Goal: Information Seeking & Learning: Check status

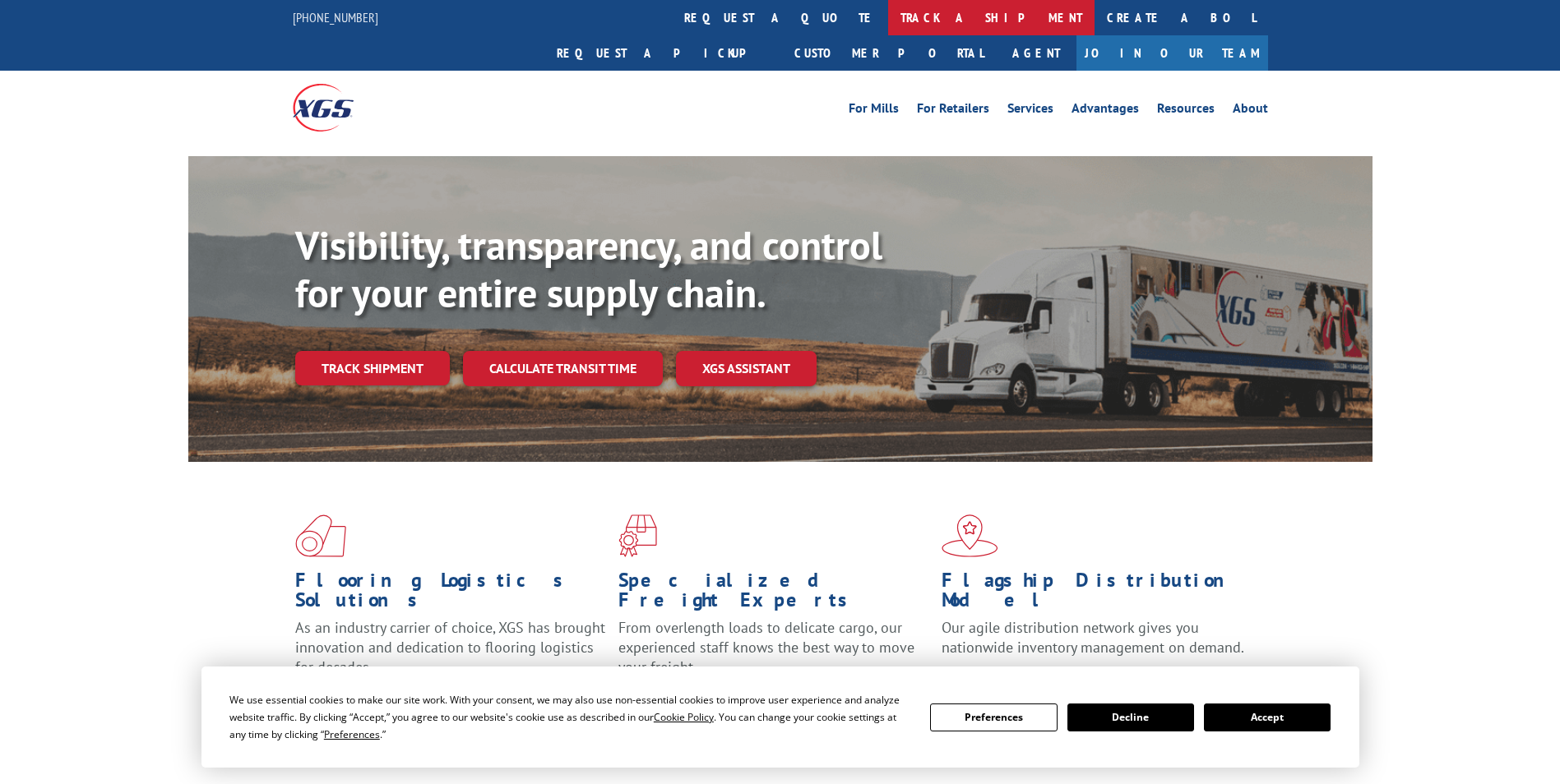
drag, startPoint x: 0, startPoint y: 0, endPoint x: 733, endPoint y: 25, distance: 733.4
click at [888, 26] on link "track a shipment" at bounding box center [991, 17] width 206 height 35
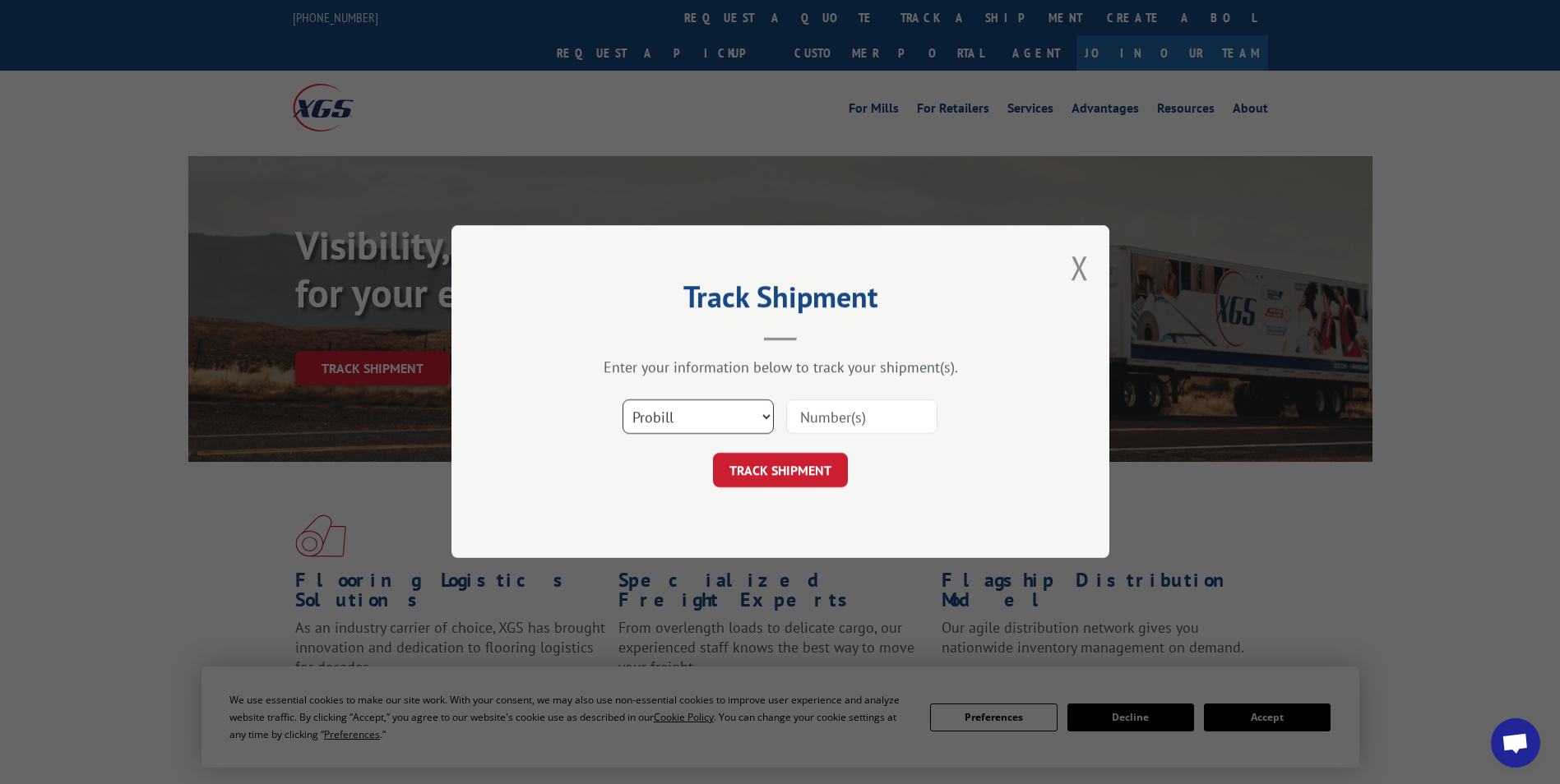
click at [705, 423] on select "Select category... Probill BOL PO" at bounding box center [698, 417] width 151 height 34
select select "po"
click at [623, 400] on select "Select category... Probill BOL PO" at bounding box center [698, 417] width 151 height 34
click at [692, 526] on div "Track Shipment Enter your information below to track your shipment(s). Select c…" at bounding box center [781, 392] width 658 height 333
paste input "97510140"
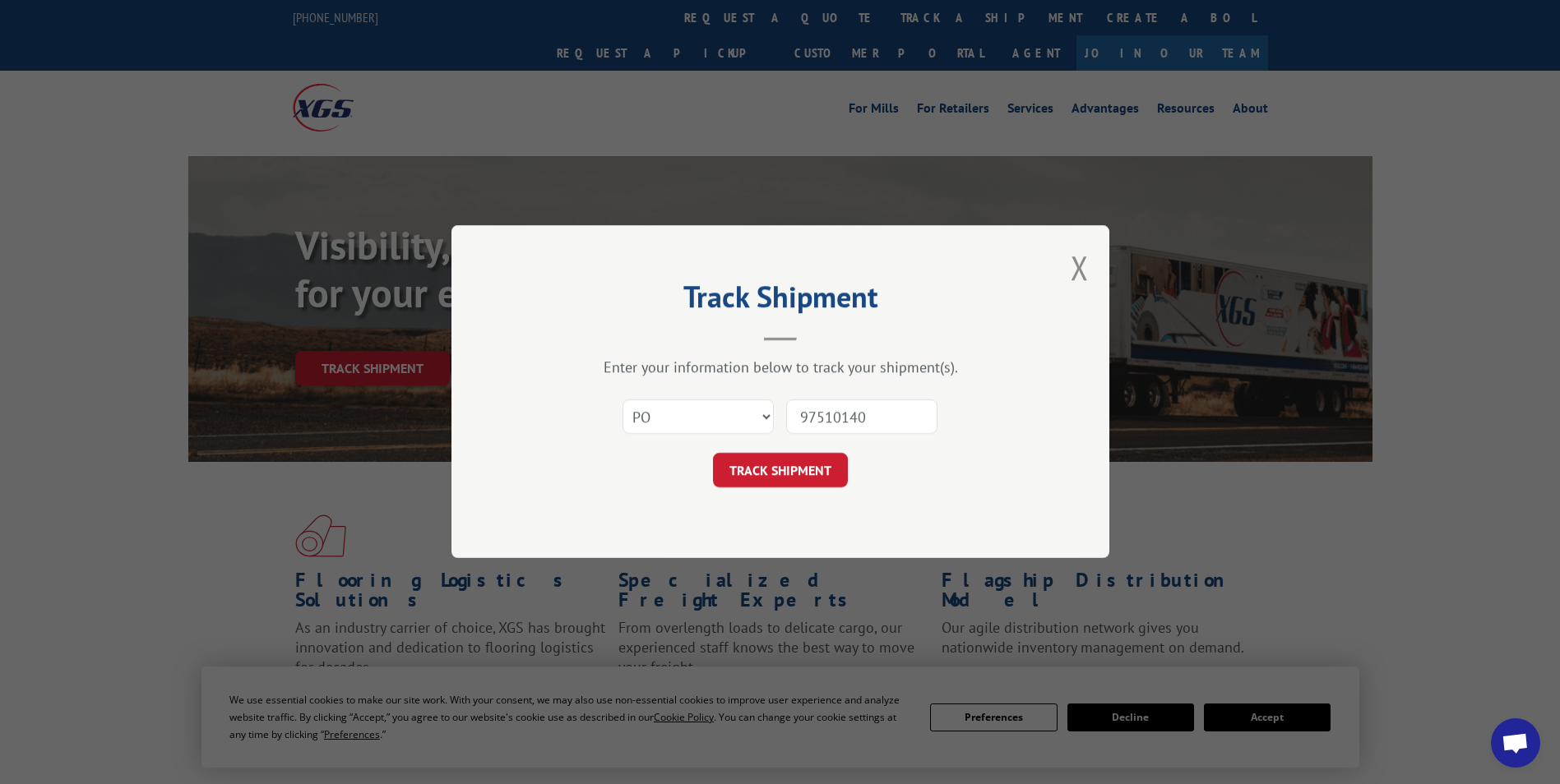
click at [830, 414] on input "97510140" at bounding box center [862, 417] width 151 height 34
type input "97510140"
click at [796, 474] on button "TRACK SHIPMENT" at bounding box center [780, 471] width 135 height 34
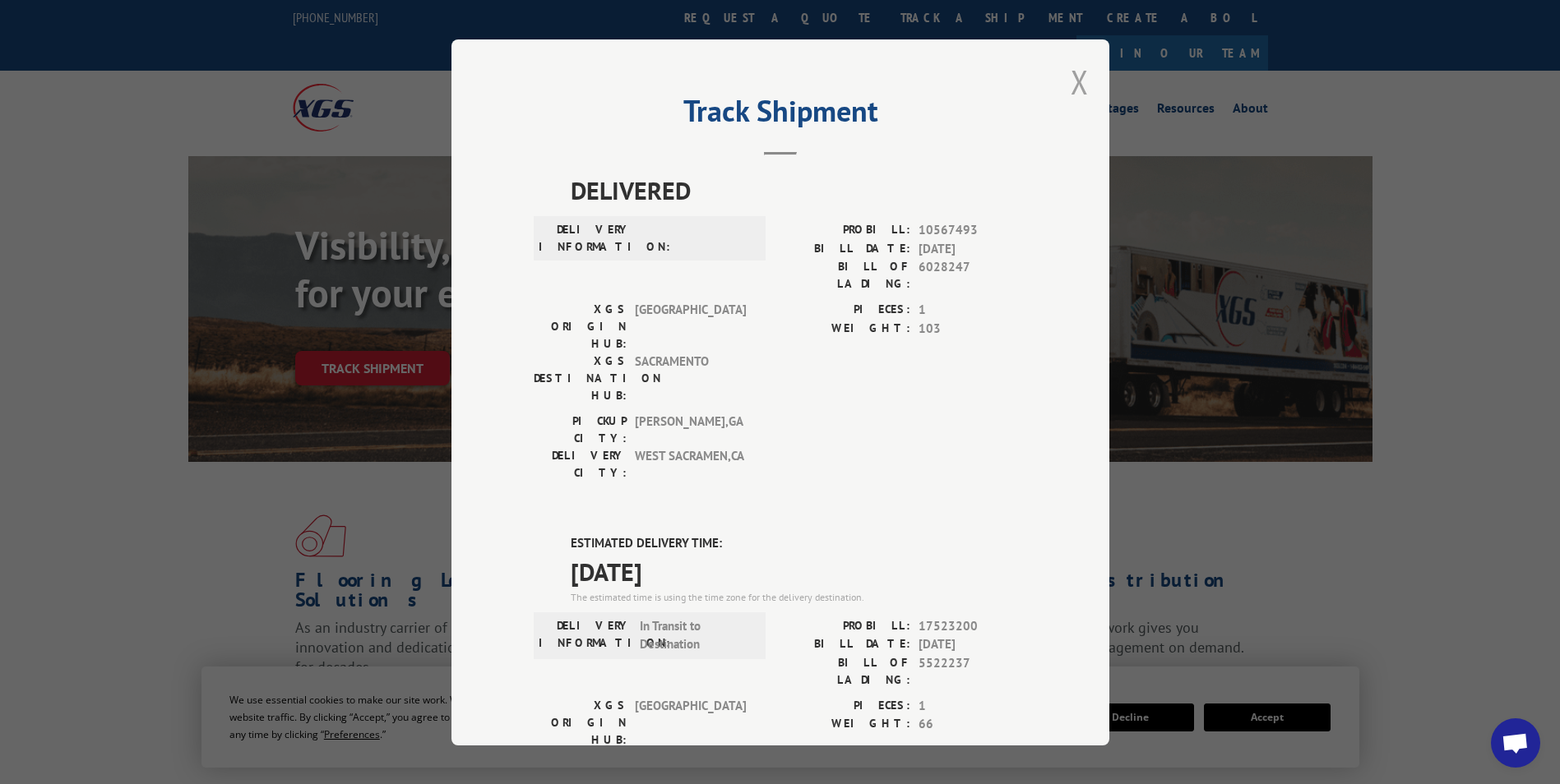
click at [1071, 80] on button "Close modal" at bounding box center [1080, 82] width 18 height 44
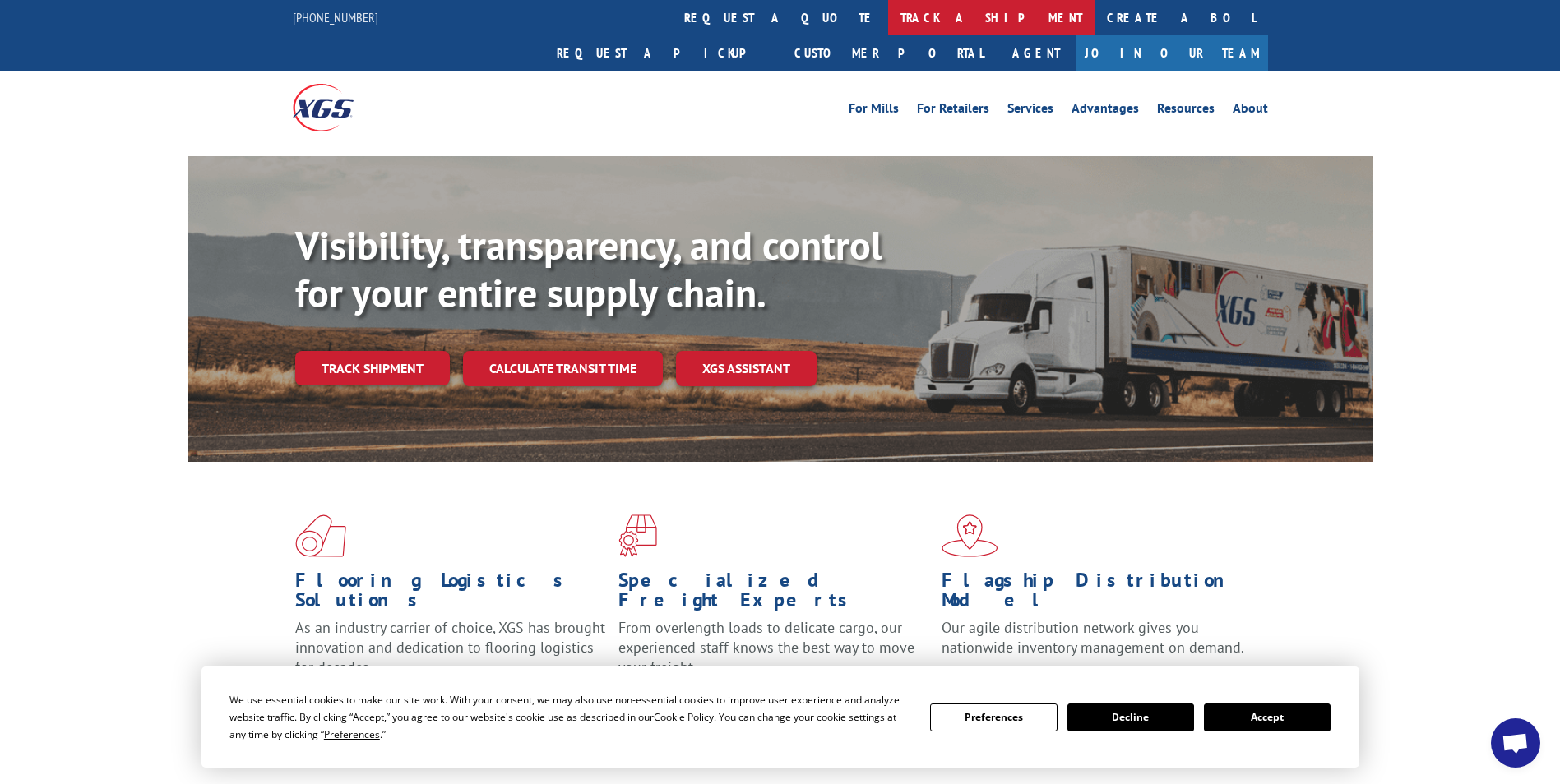
click at [888, 13] on link "track a shipment" at bounding box center [991, 17] width 206 height 35
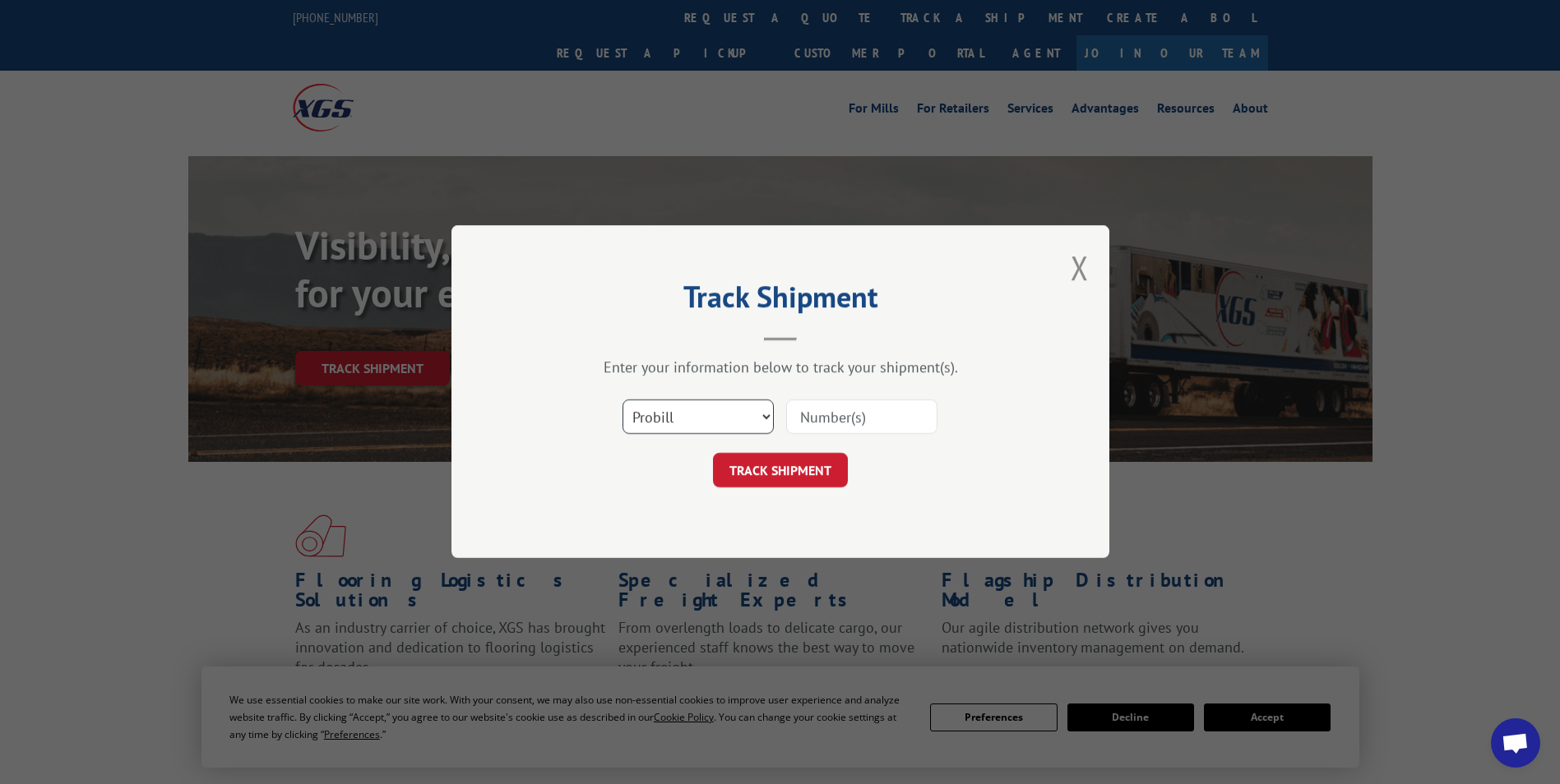
click at [693, 408] on select "Select category... Probill BOL PO" at bounding box center [698, 417] width 151 height 34
select select "po"
click at [623, 400] on select "Select category... Probill BOL PO" at bounding box center [698, 417] width 151 height 34
paste input "49522312"
type input "49522312"
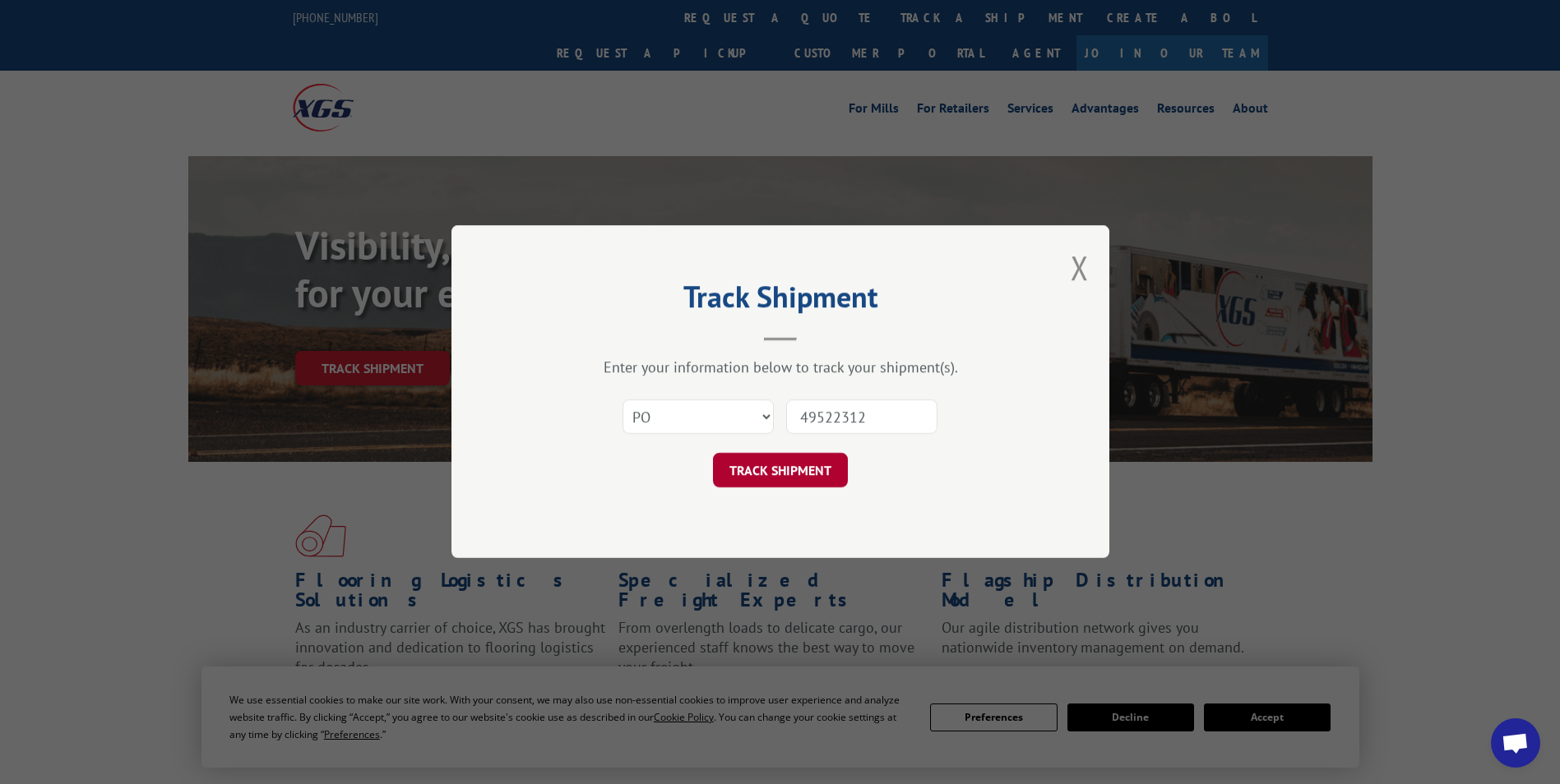
click at [789, 473] on button "TRACK SHIPMENT" at bounding box center [780, 471] width 135 height 34
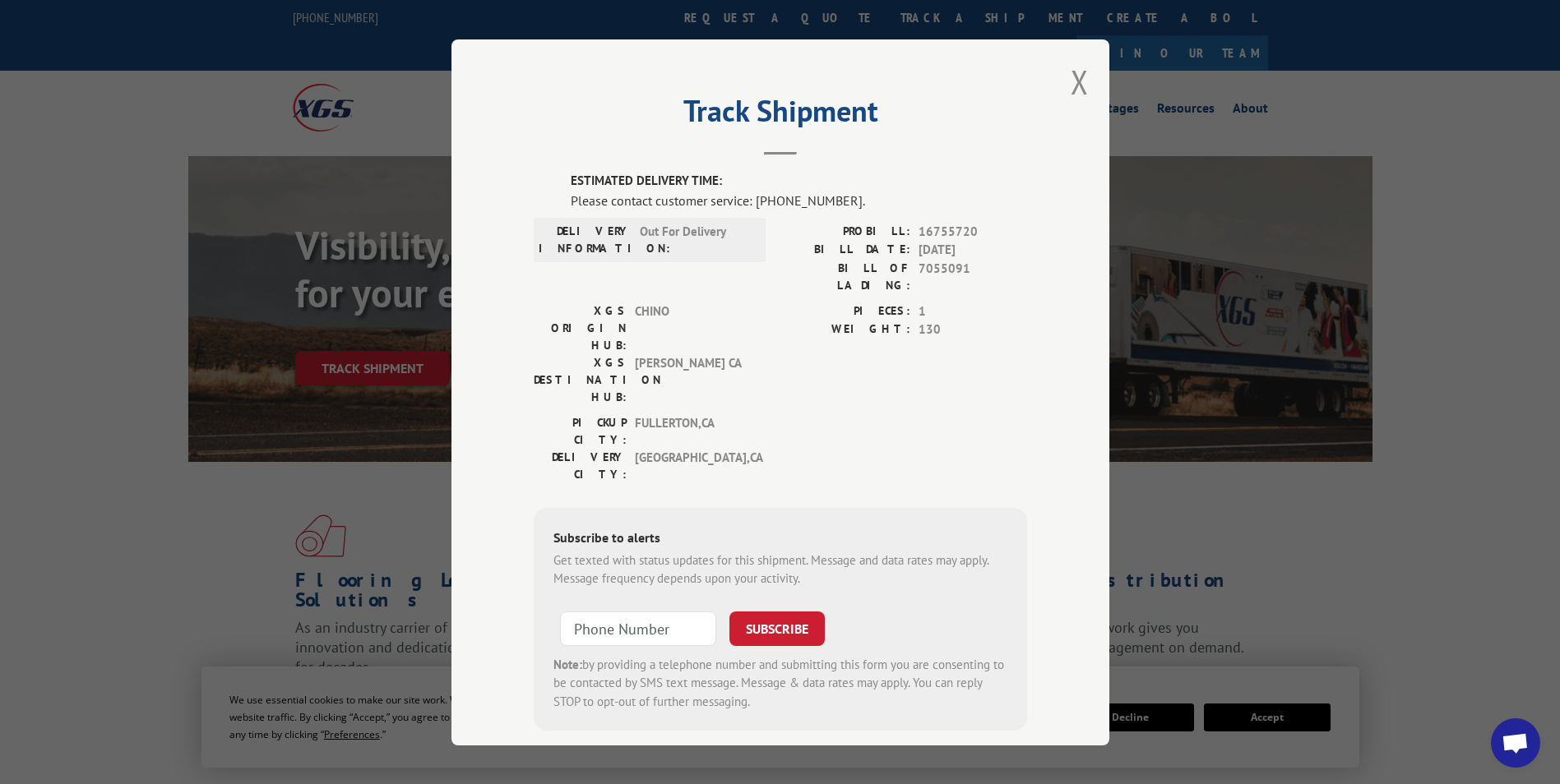
click at [579, 225] on label "DELIVERY INFORMATION:" at bounding box center [585, 239] width 93 height 34
drag, startPoint x: 579, startPoint y: 225, endPoint x: 728, endPoint y: 234, distance: 149.3
click at [728, 234] on div "DELIVERY INFORMATION: Out For Delivery" at bounding box center [649, 239] width 222 height 34
click at [728, 234] on span "Out For Delivery" at bounding box center [695, 239] width 111 height 34
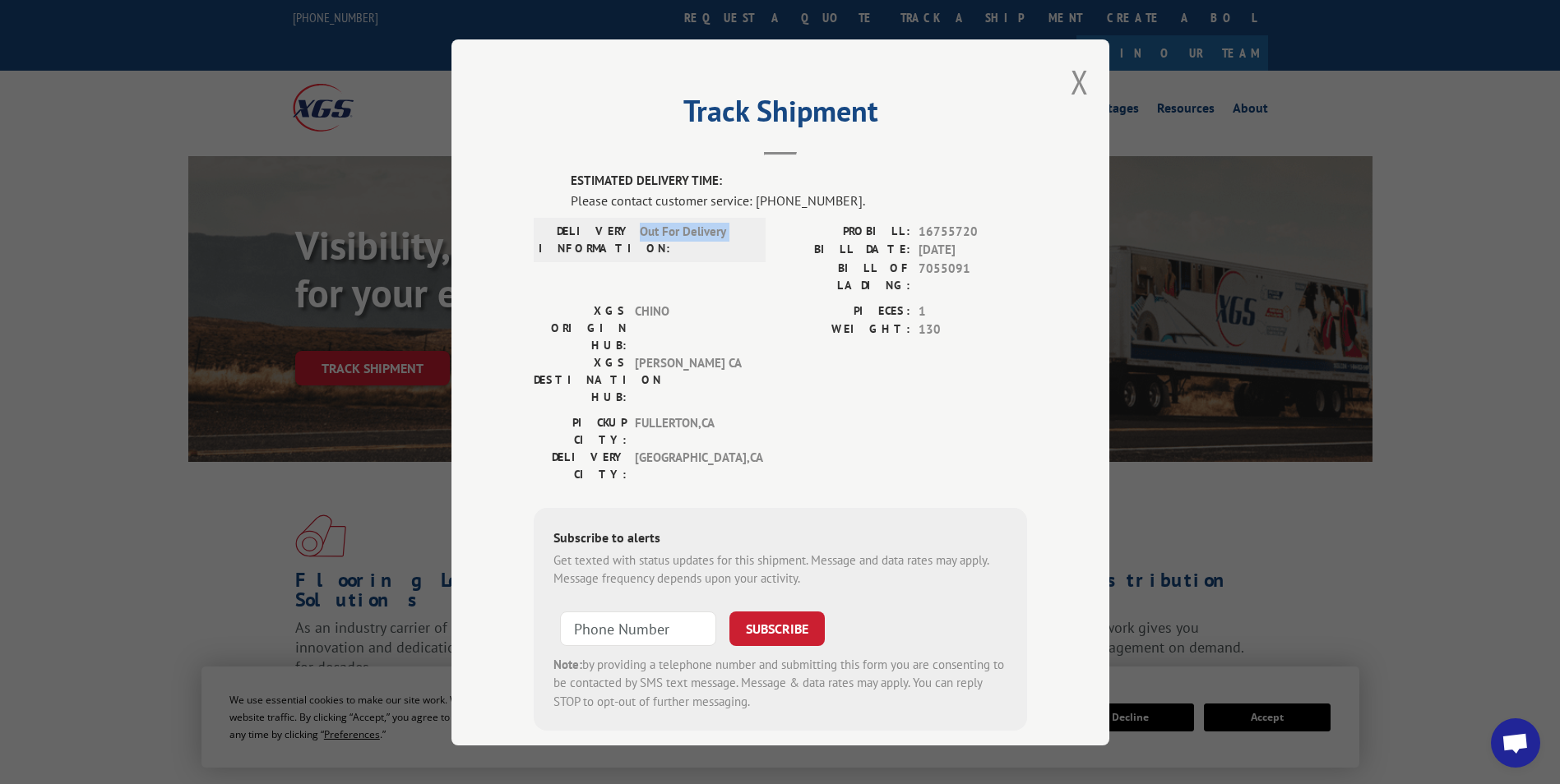
click at [728, 234] on span "Out For Delivery" at bounding box center [695, 239] width 111 height 34
click at [576, 226] on label "DELIVERY INFORMATION:" at bounding box center [585, 239] width 93 height 34
drag, startPoint x: 576, startPoint y: 226, endPoint x: 721, endPoint y: 226, distance: 145.0
click at [721, 226] on div "DELIVERY INFORMATION: Out For Delivery" at bounding box center [649, 239] width 222 height 34
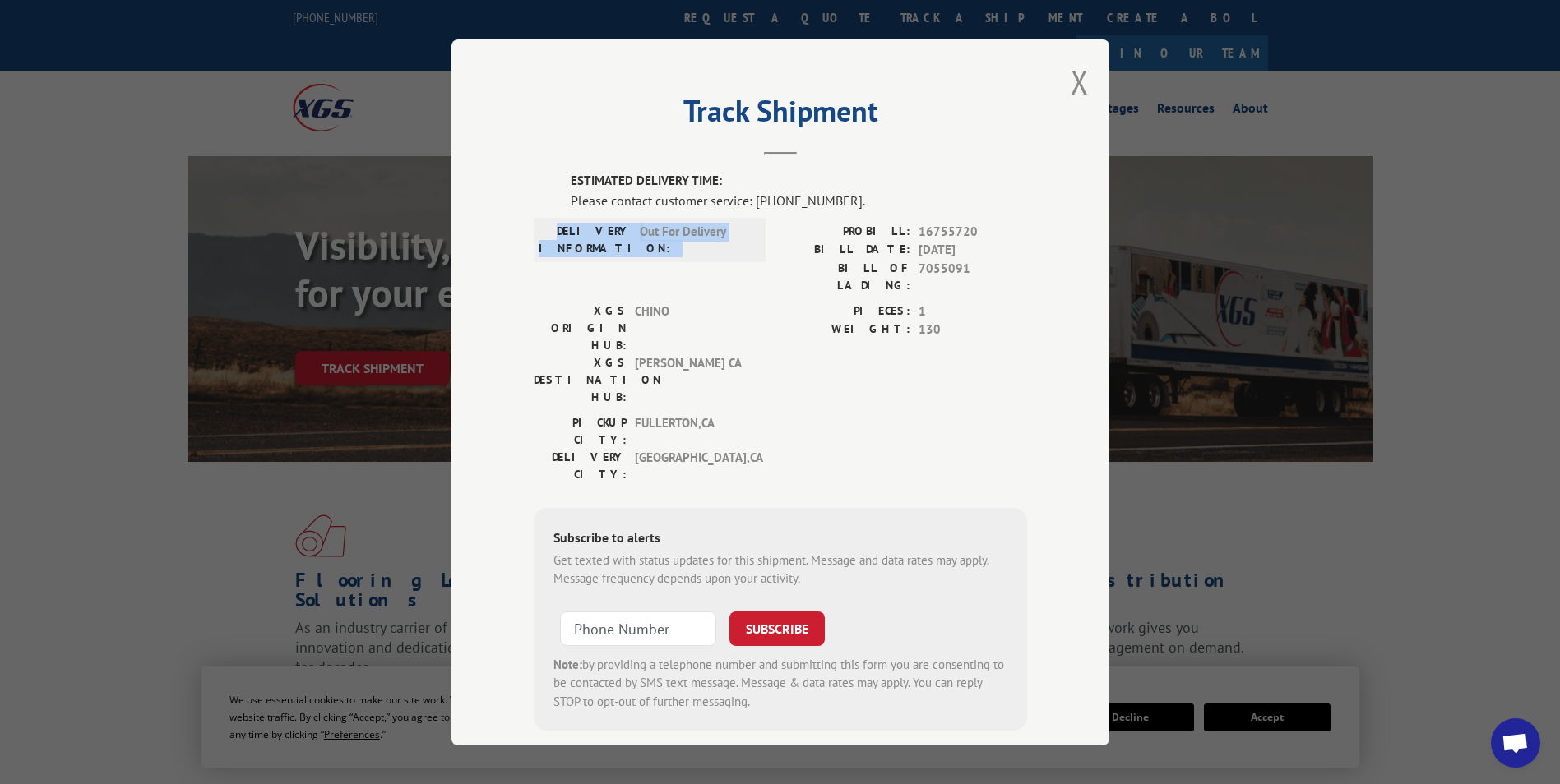
drag, startPoint x: 721, startPoint y: 226, endPoint x: 703, endPoint y: 228, distance: 18.1
copy div "DELIVERY INFORMATION: Out For Delivery"
drag, startPoint x: 1075, startPoint y: 76, endPoint x: 1057, endPoint y: 76, distance: 18.0
click at [1075, 77] on button "Close modal" at bounding box center [1080, 82] width 18 height 44
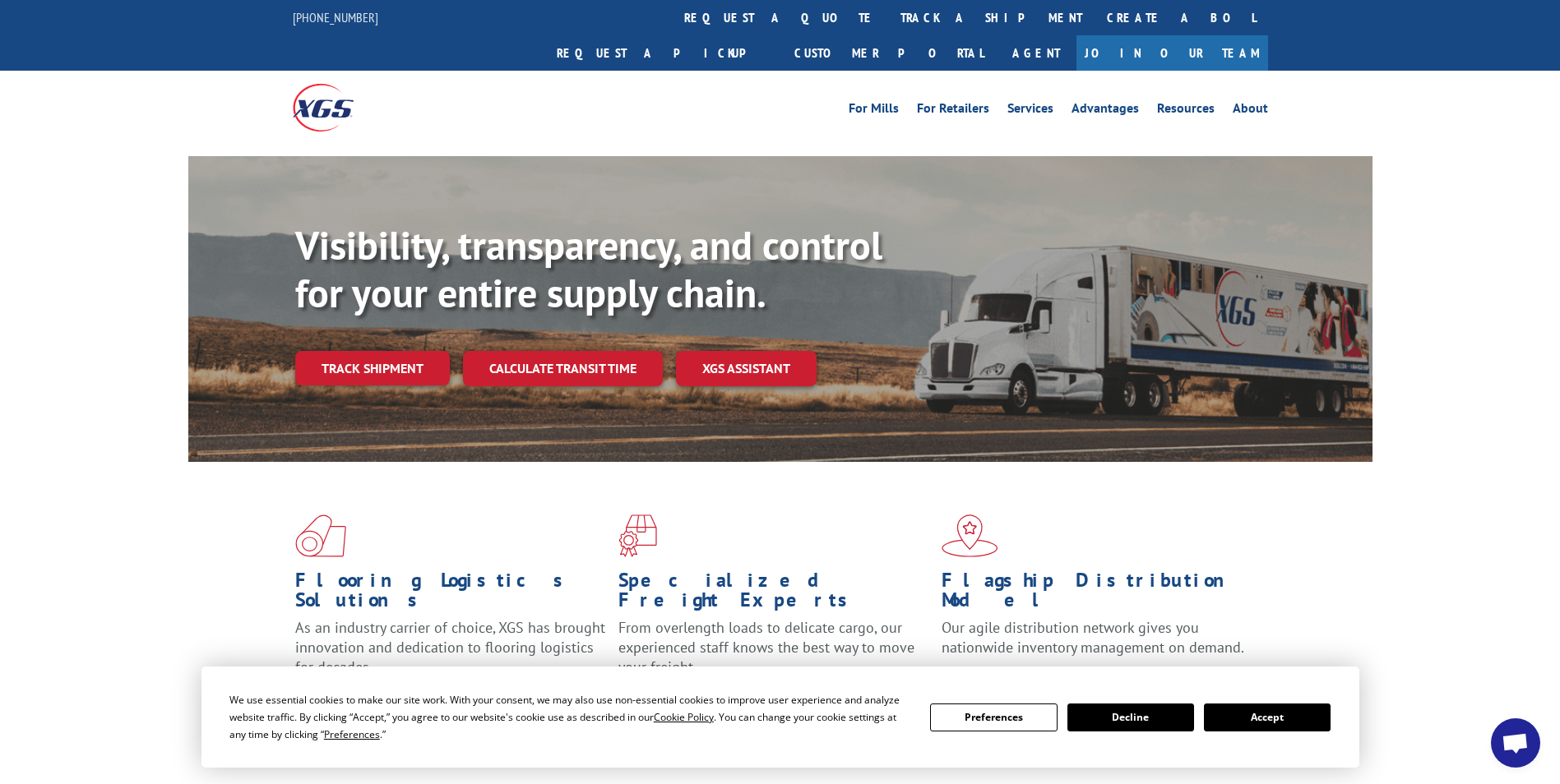
click at [888, 21] on link "track a shipment" at bounding box center [991, 17] width 206 height 35
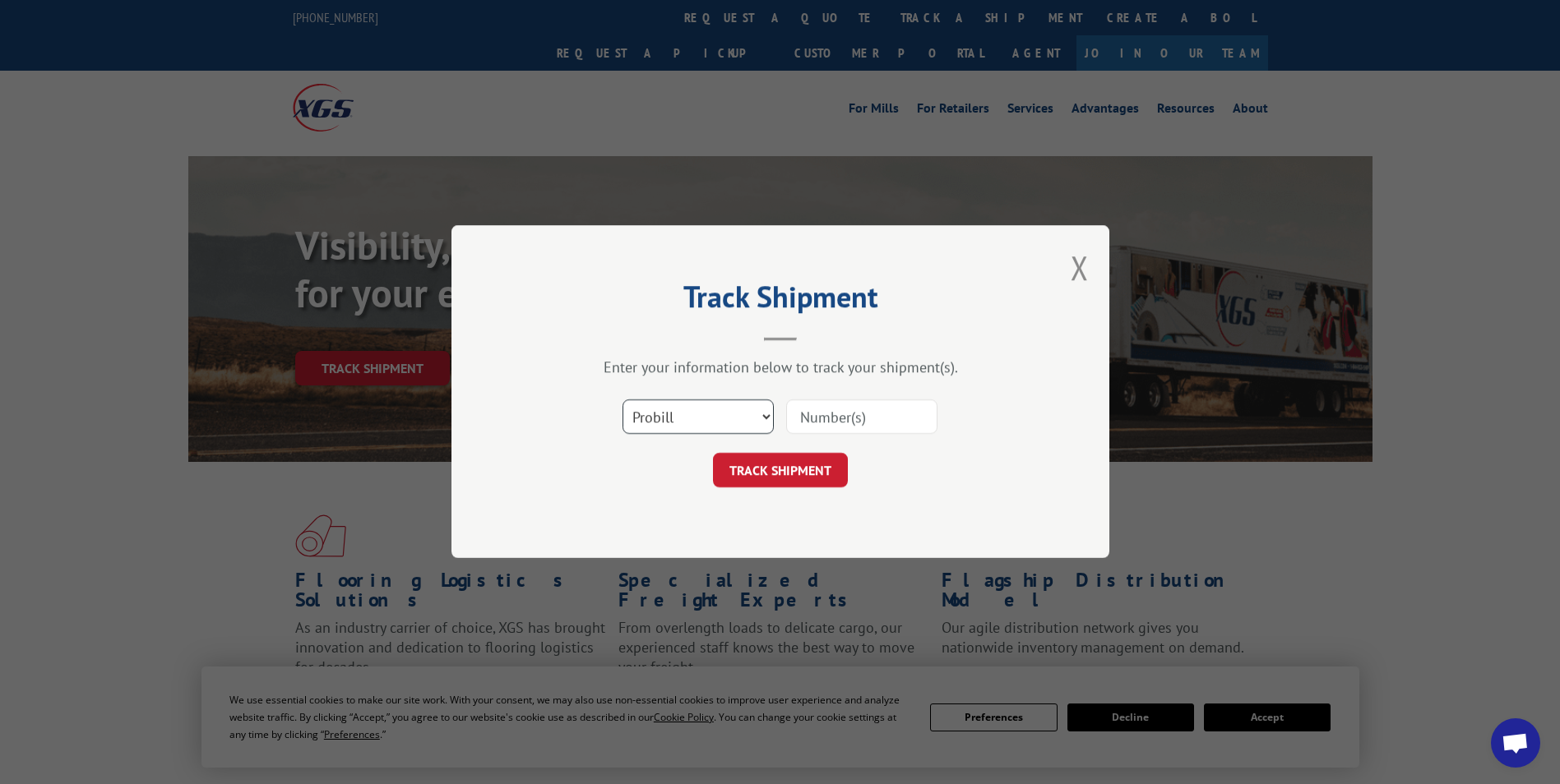
click at [708, 427] on select "Select category... Probill BOL PO" at bounding box center [698, 417] width 151 height 34
select select "po"
click at [623, 400] on select "Select category... Probill BOL PO" at bounding box center [698, 417] width 151 height 34
paste input "97510084"
type input "97510084"
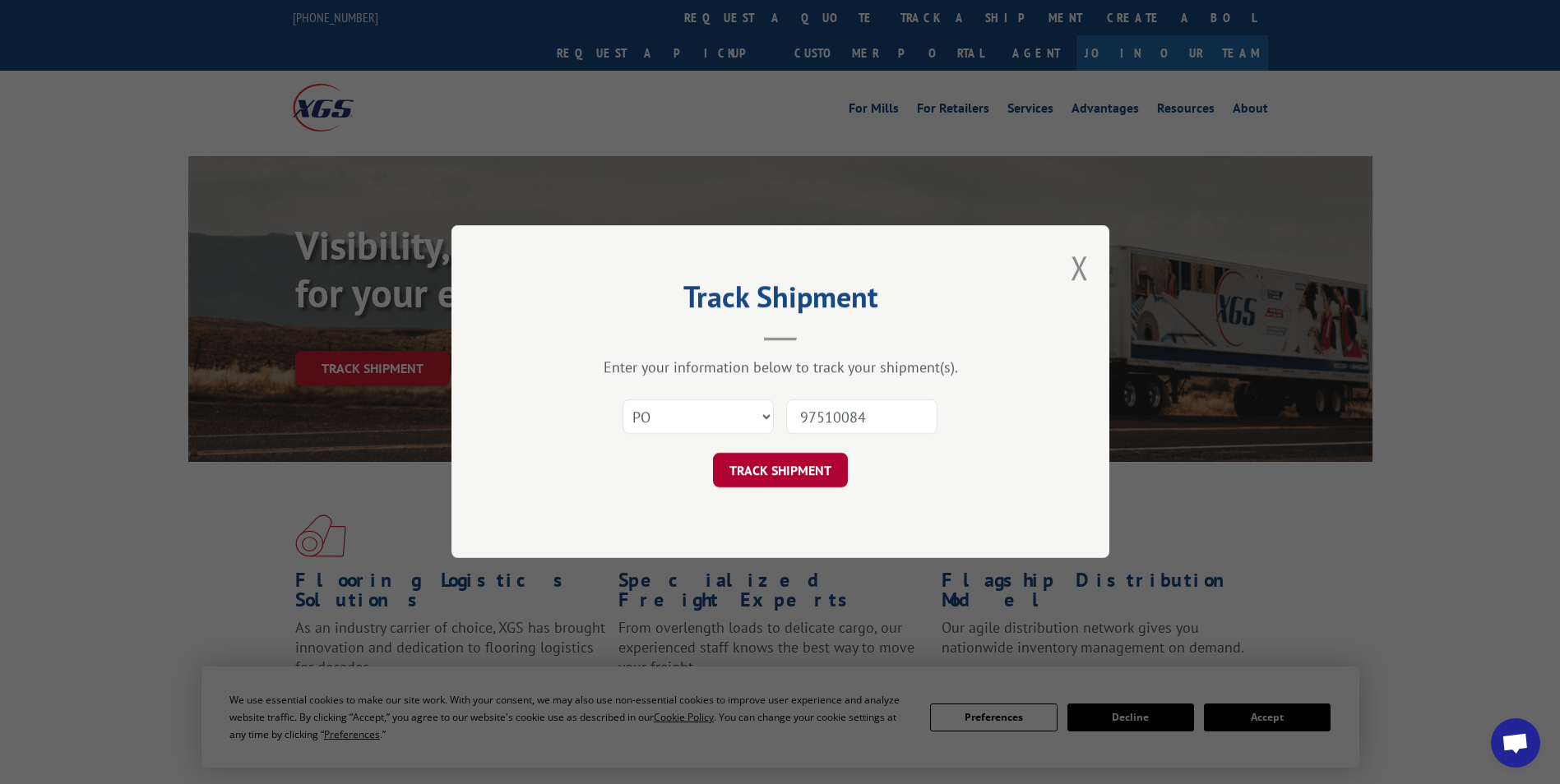
click at [782, 470] on button "TRACK SHIPMENT" at bounding box center [780, 471] width 135 height 34
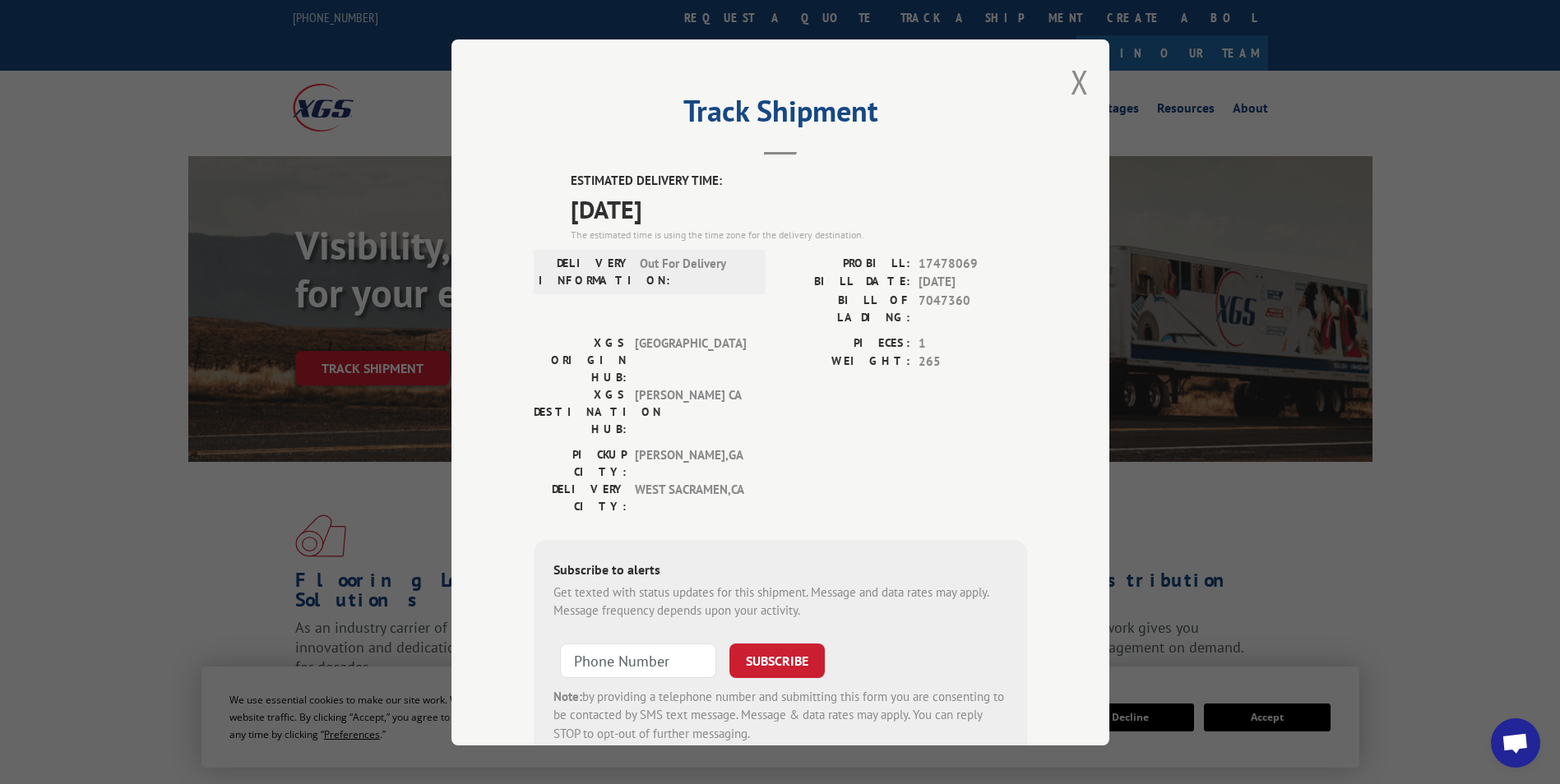
click at [558, 172] on div "ESTIMATED DELIVERY TIME: [DATE] The estimated time is using the time zone for t…" at bounding box center [780, 467] width 493 height 591
drag, startPoint x: 596, startPoint y: 180, endPoint x: 711, endPoint y: 222, distance: 122.4
click at [711, 222] on div "ESTIMATED DELIVERY TIME: [DATE] The estimated time is using the time zone for t…" at bounding box center [780, 467] width 493 height 591
drag, startPoint x: 711, startPoint y: 222, endPoint x: 679, endPoint y: 205, distance: 36.2
copy div "ESTIMATED DELIVERY TIME: [DATE]"
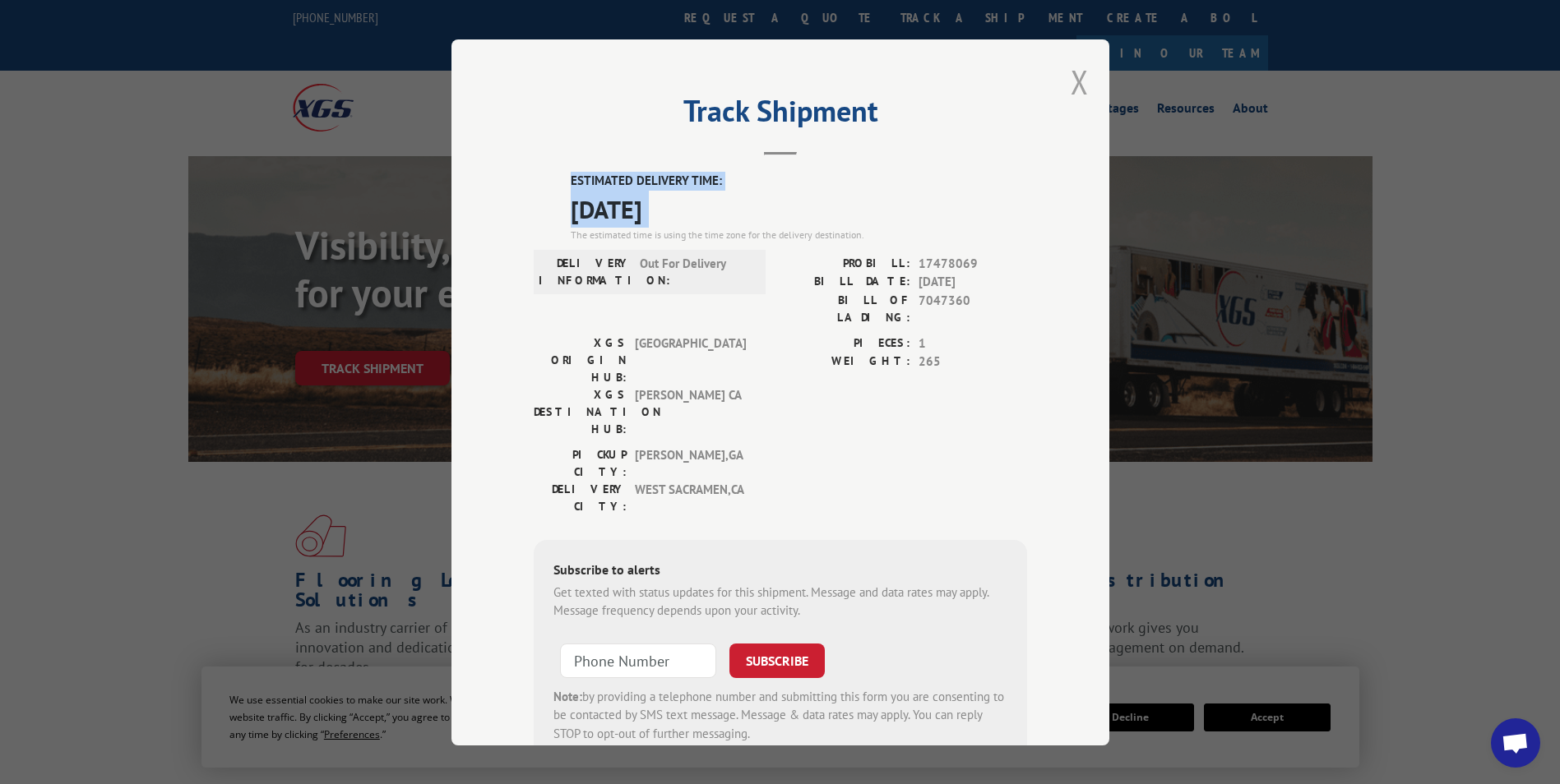
click at [1077, 83] on button "Close modal" at bounding box center [1080, 82] width 18 height 44
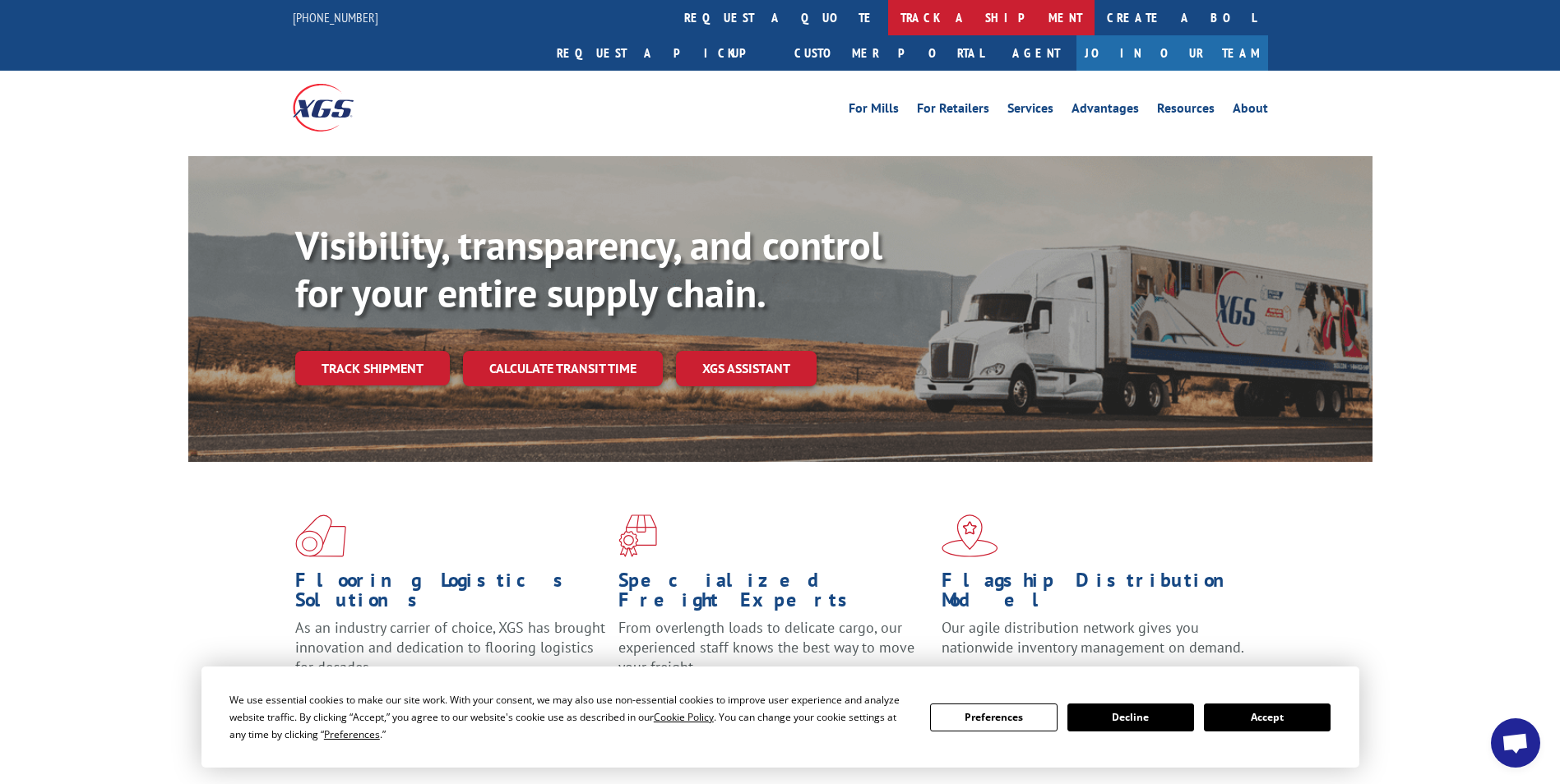
click at [888, 9] on link "track a shipment" at bounding box center [991, 17] width 206 height 35
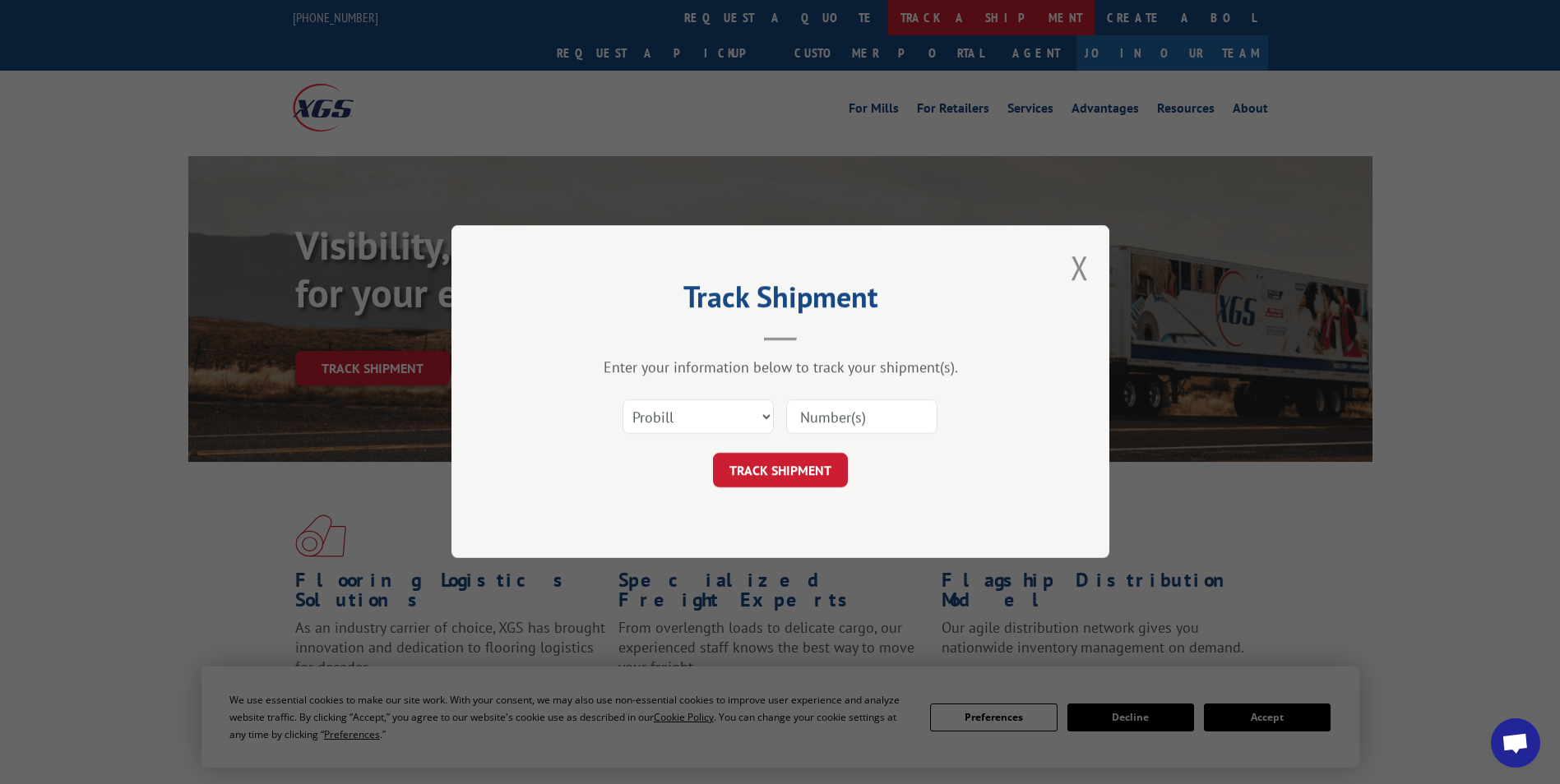
click at [722, 9] on div "Track Shipment Enter your information below to track your shipment(s). Select c…" at bounding box center [780, 392] width 1560 height 784
click at [667, 418] on select "Select category... Probill BOL PO" at bounding box center [698, 417] width 151 height 34
select select "po"
click at [623, 400] on select "Select category... Probill BOL PO" at bounding box center [698, 417] width 151 height 34
paste input "71530207"
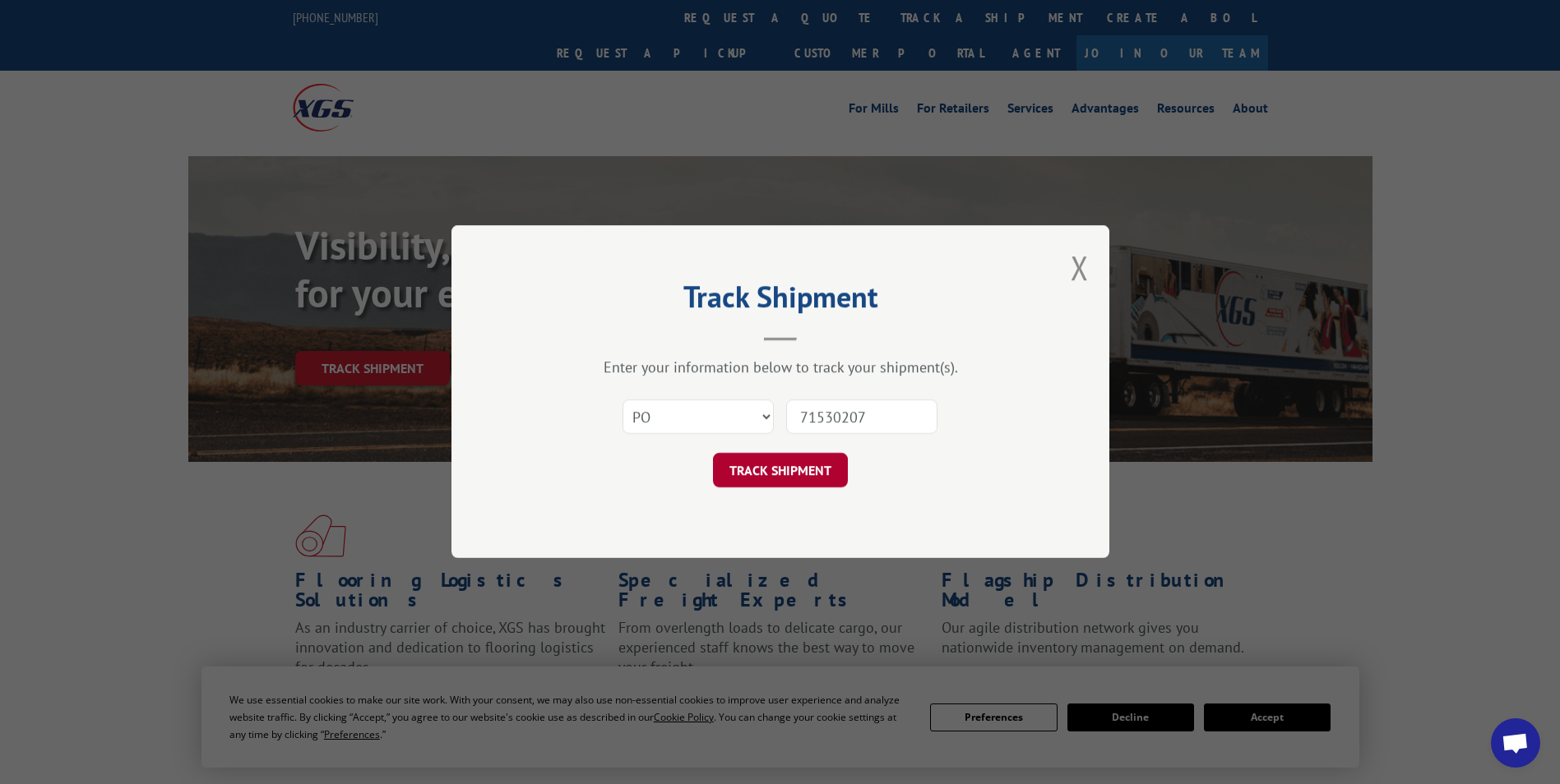
type input "71530207"
click at [780, 475] on button "TRACK SHIPMENT" at bounding box center [780, 471] width 135 height 34
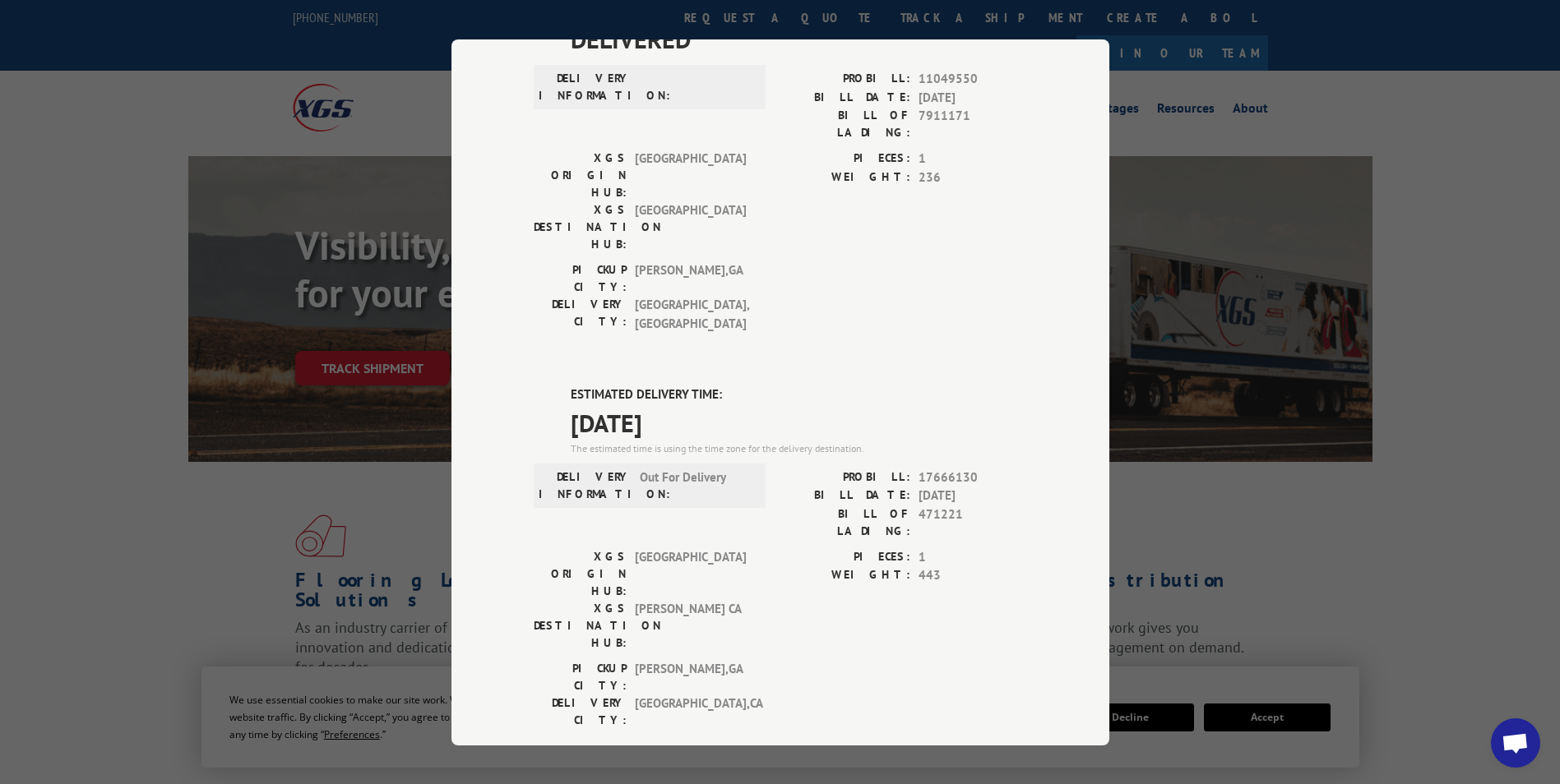
scroll to position [164, 0]
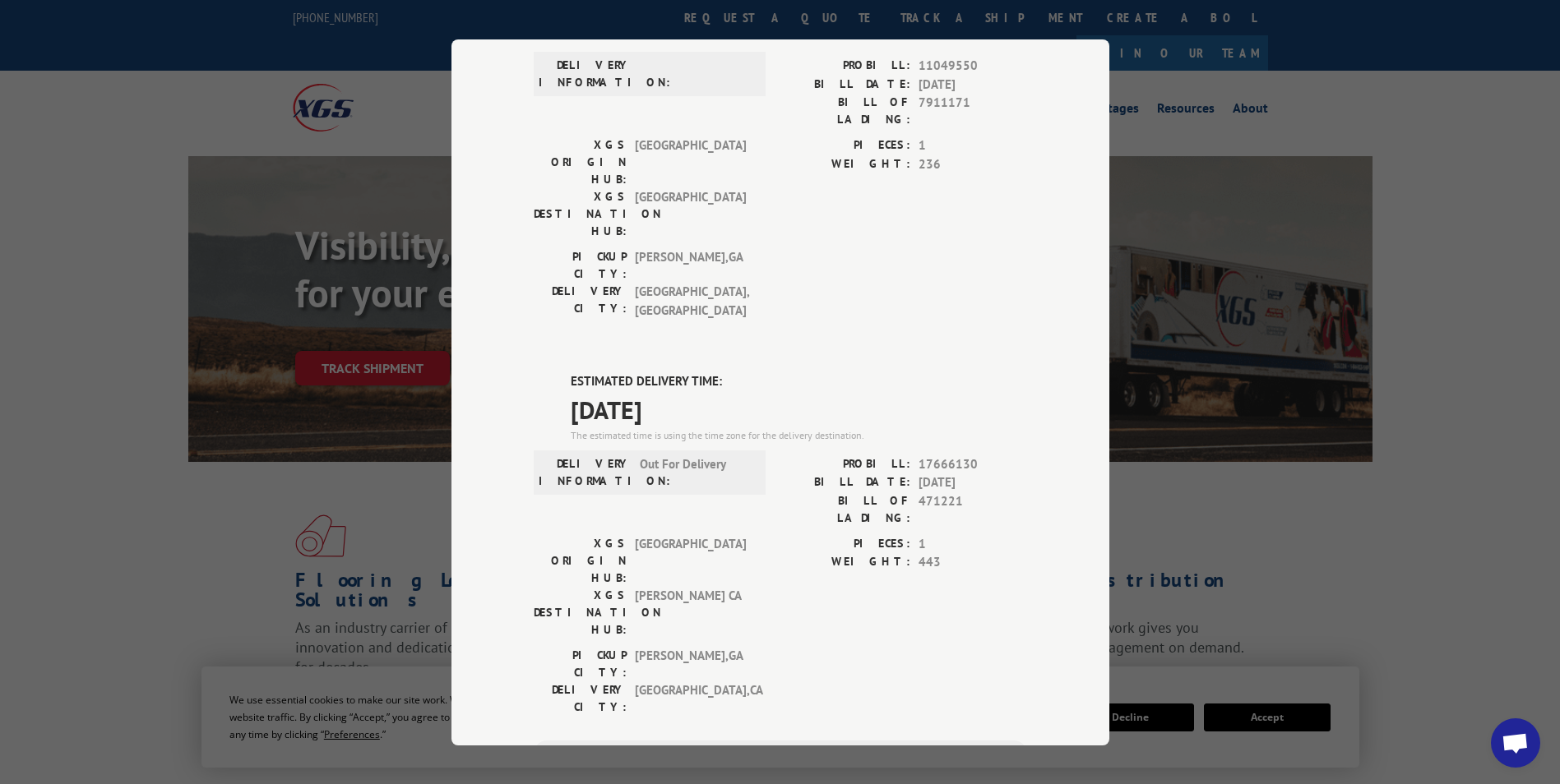
drag, startPoint x: 560, startPoint y: 280, endPoint x: 696, endPoint y: 307, distance: 138.7
click at [696, 373] on div "ESTIMATED DELIVERY TIME: [DATE] The estimated time is using the time zone for t…" at bounding box center [780, 668] width 493 height 591
drag, startPoint x: 696, startPoint y: 307, endPoint x: 672, endPoint y: 305, distance: 24.1
copy div "ESTIMATED DELIVERY TIME: [DATE]"
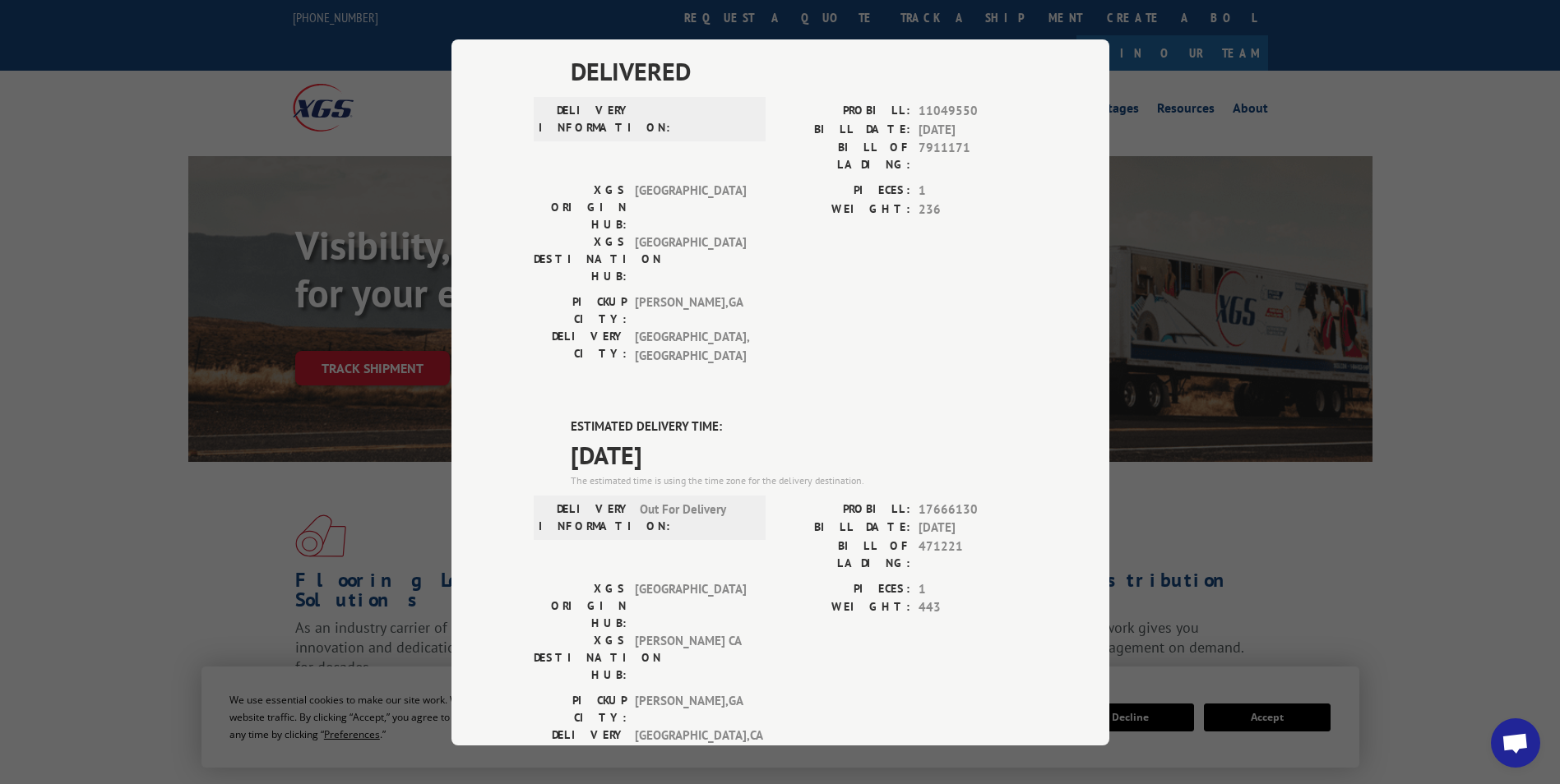
scroll to position [0, 0]
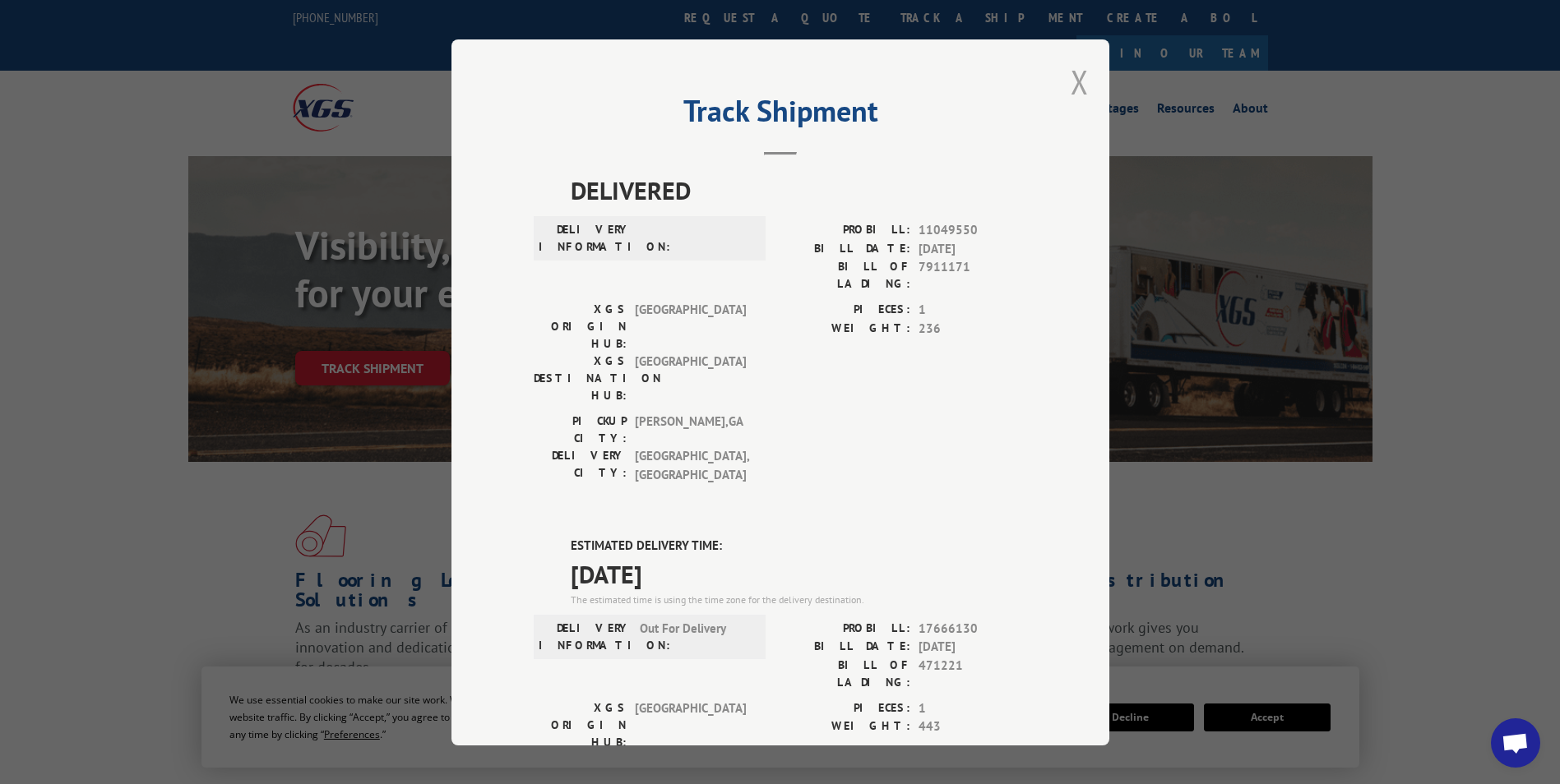
click at [1072, 80] on button "Close modal" at bounding box center [1080, 82] width 18 height 44
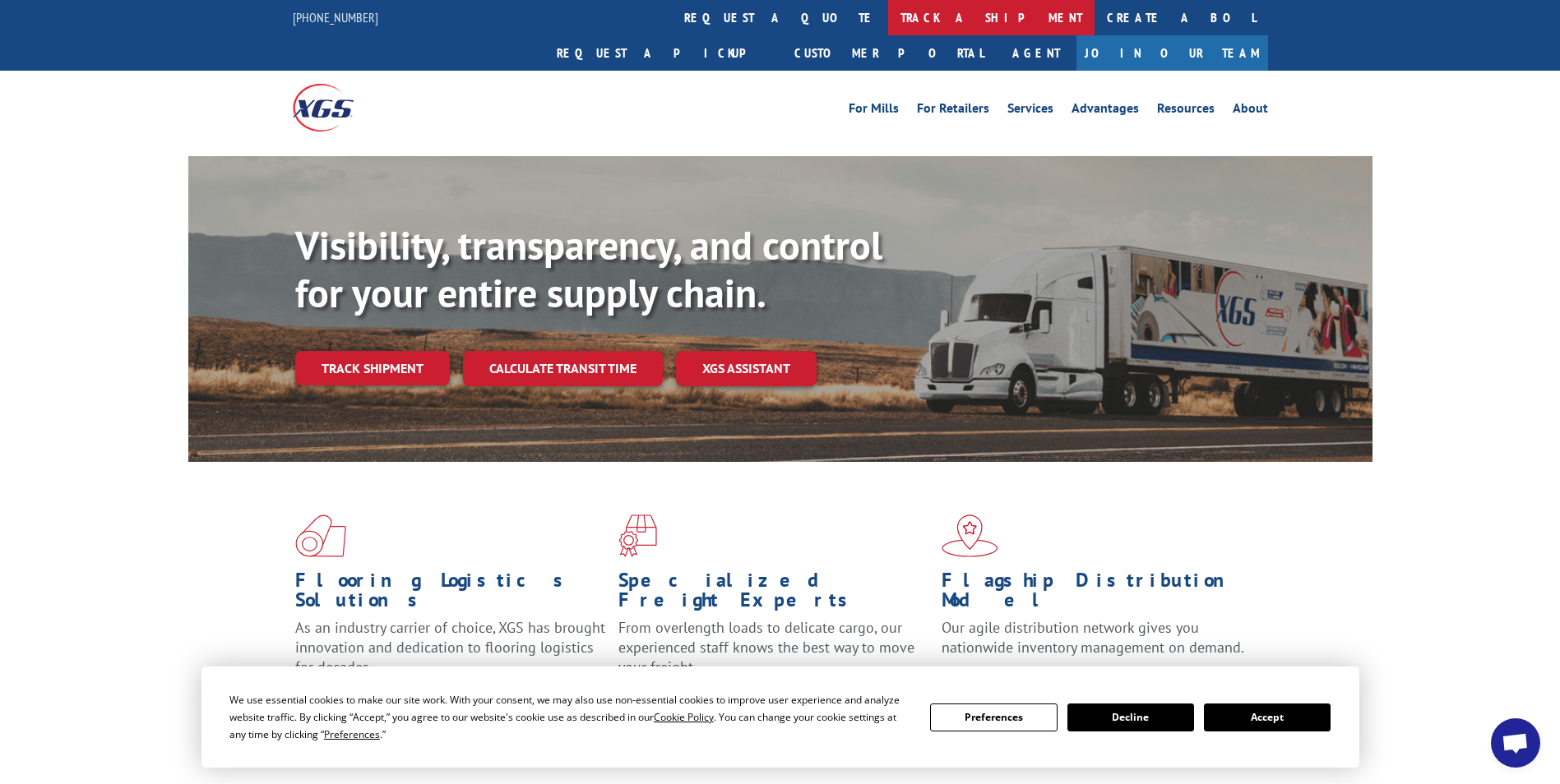
click at [888, 19] on link "track a shipment" at bounding box center [991, 17] width 206 height 35
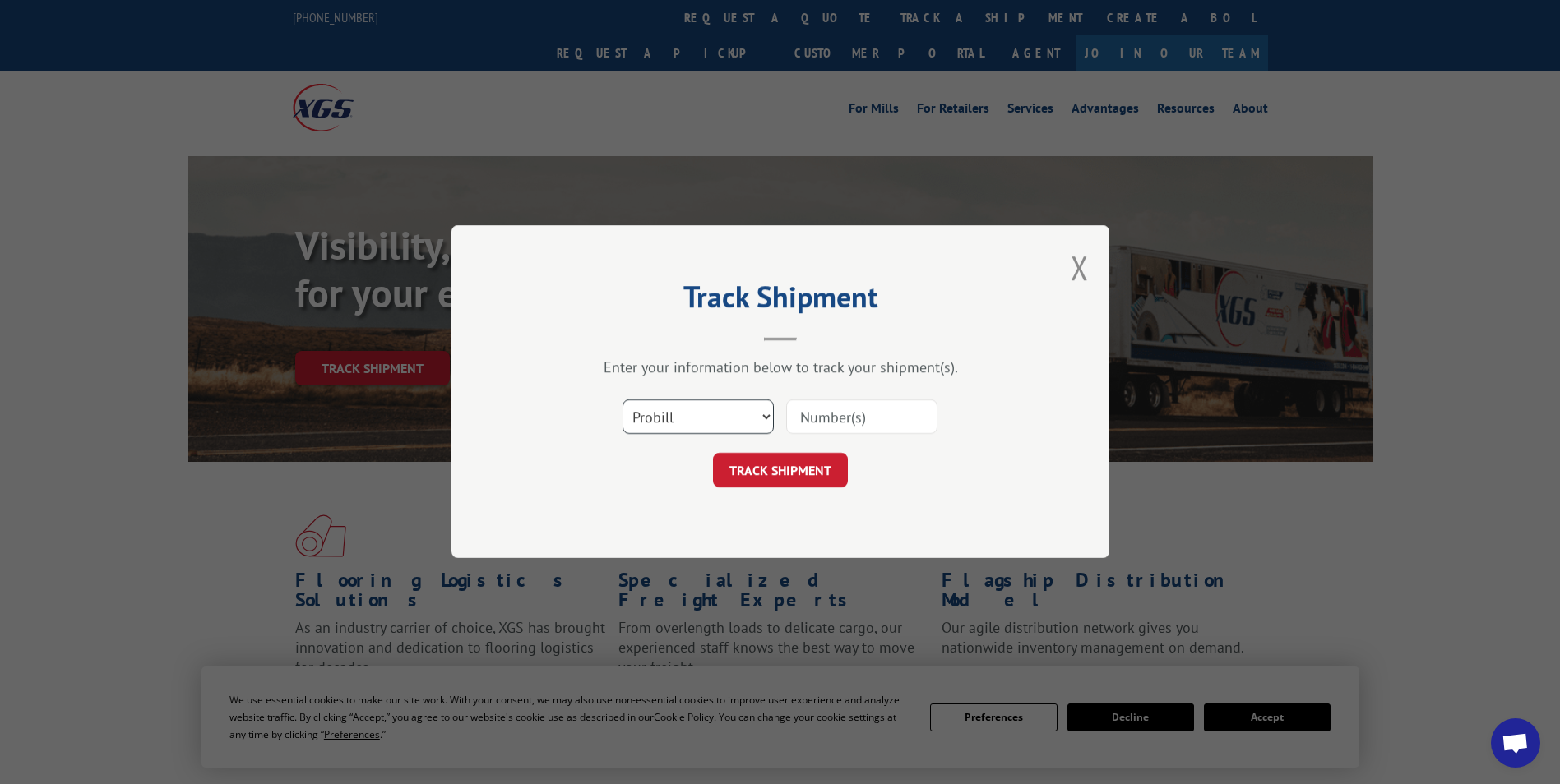
click at [680, 426] on select "Select category... Probill BOL PO" at bounding box center [698, 417] width 151 height 34
select select "po"
click at [623, 400] on select "Select category... Probill BOL PO" at bounding box center [698, 417] width 151 height 34
paste input "69519017"
type input "69519017"
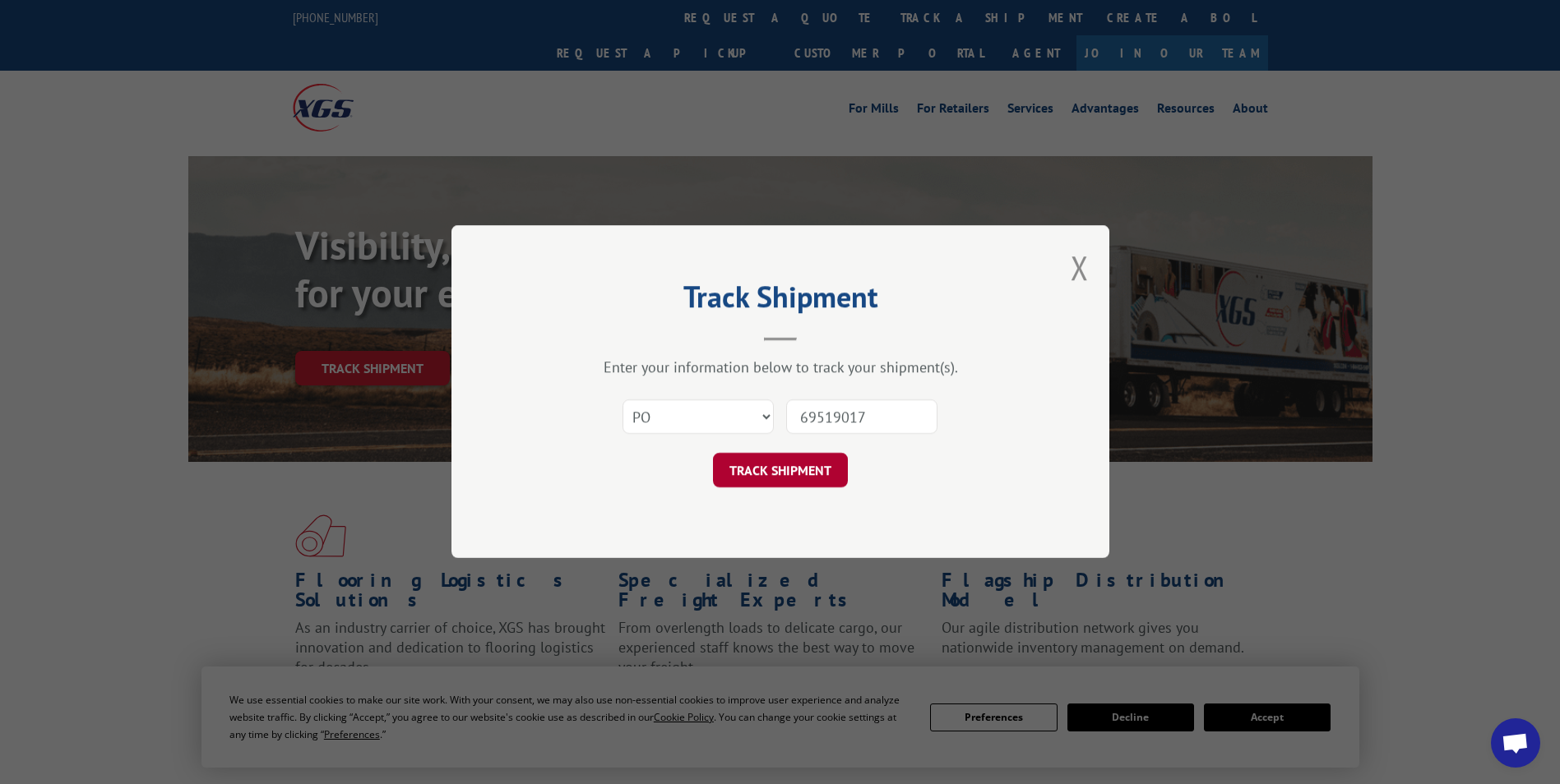
click at [774, 482] on button "TRACK SHIPMENT" at bounding box center [780, 471] width 135 height 34
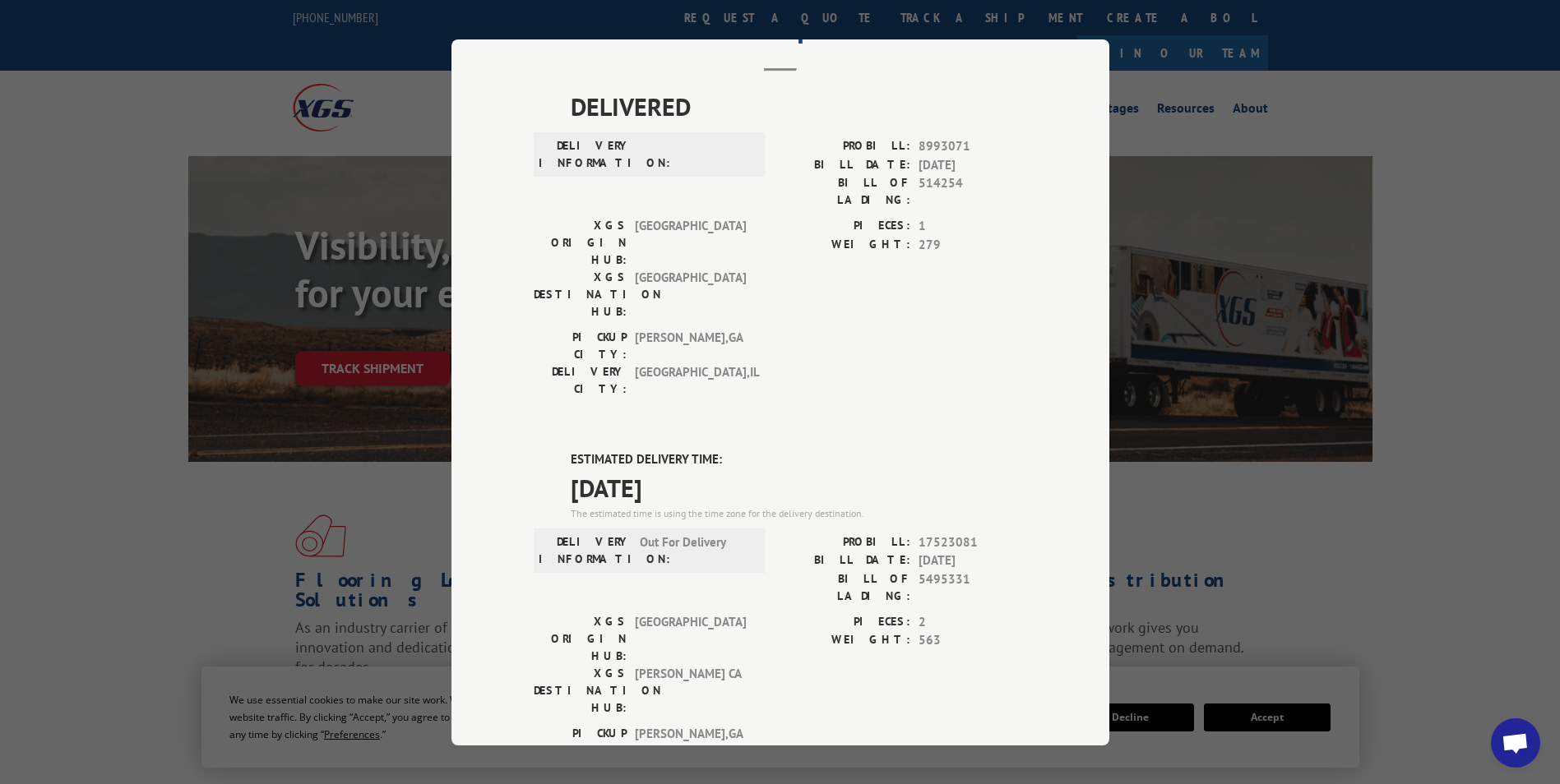
scroll to position [82, 0]
drag, startPoint x: 553, startPoint y: 374, endPoint x: 699, endPoint y: 404, distance: 149.1
click at [699, 453] on div "ESTIMATED DELIVERY TIME: [DATE] The estimated time is using the time zone for t…" at bounding box center [780, 748] width 493 height 591
drag, startPoint x: 699, startPoint y: 404, endPoint x: 670, endPoint y: 406, distance: 29.1
copy div "ESTIMATED DELIVERY TIME: [DATE]"
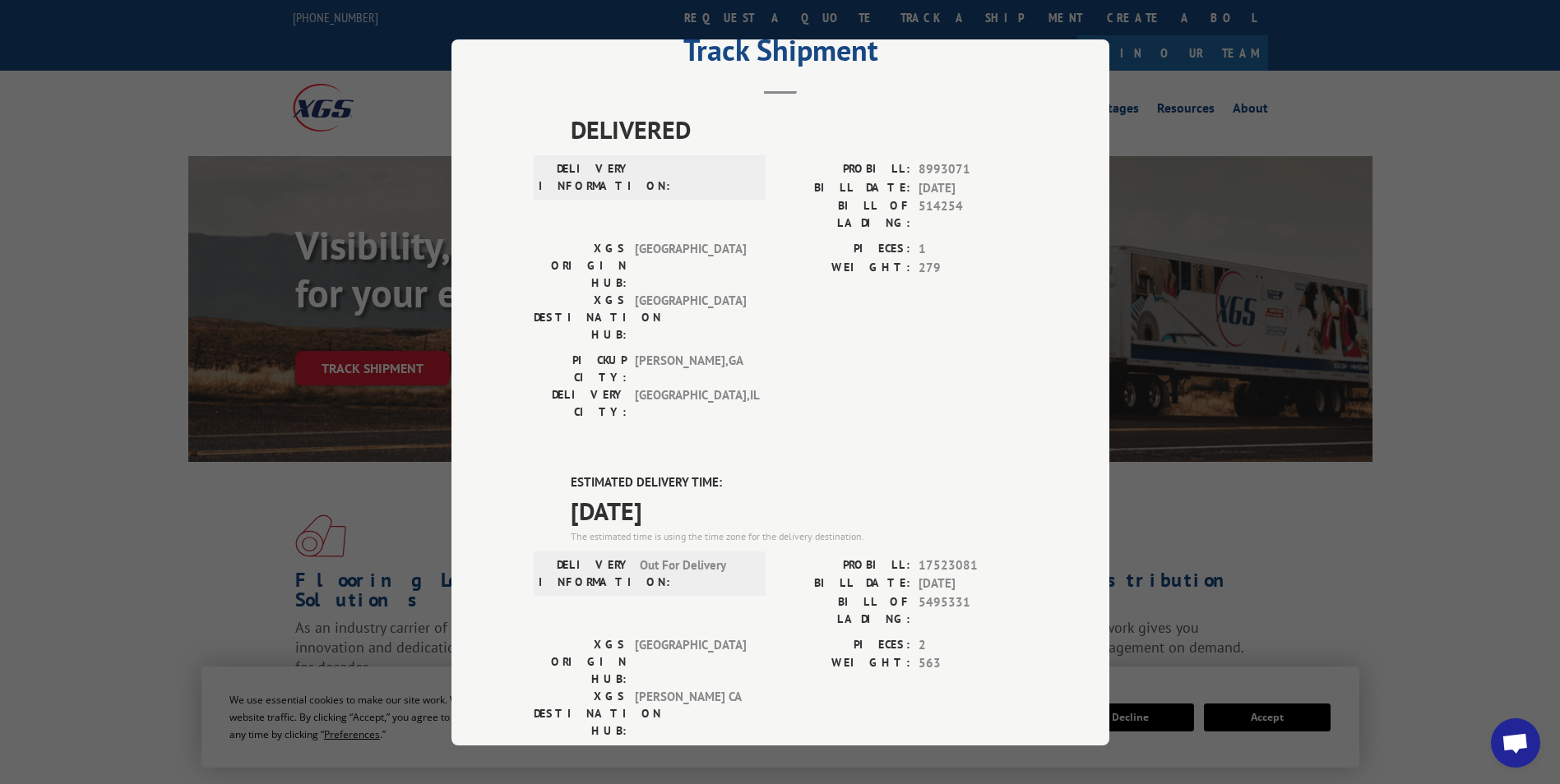
scroll to position [0, 0]
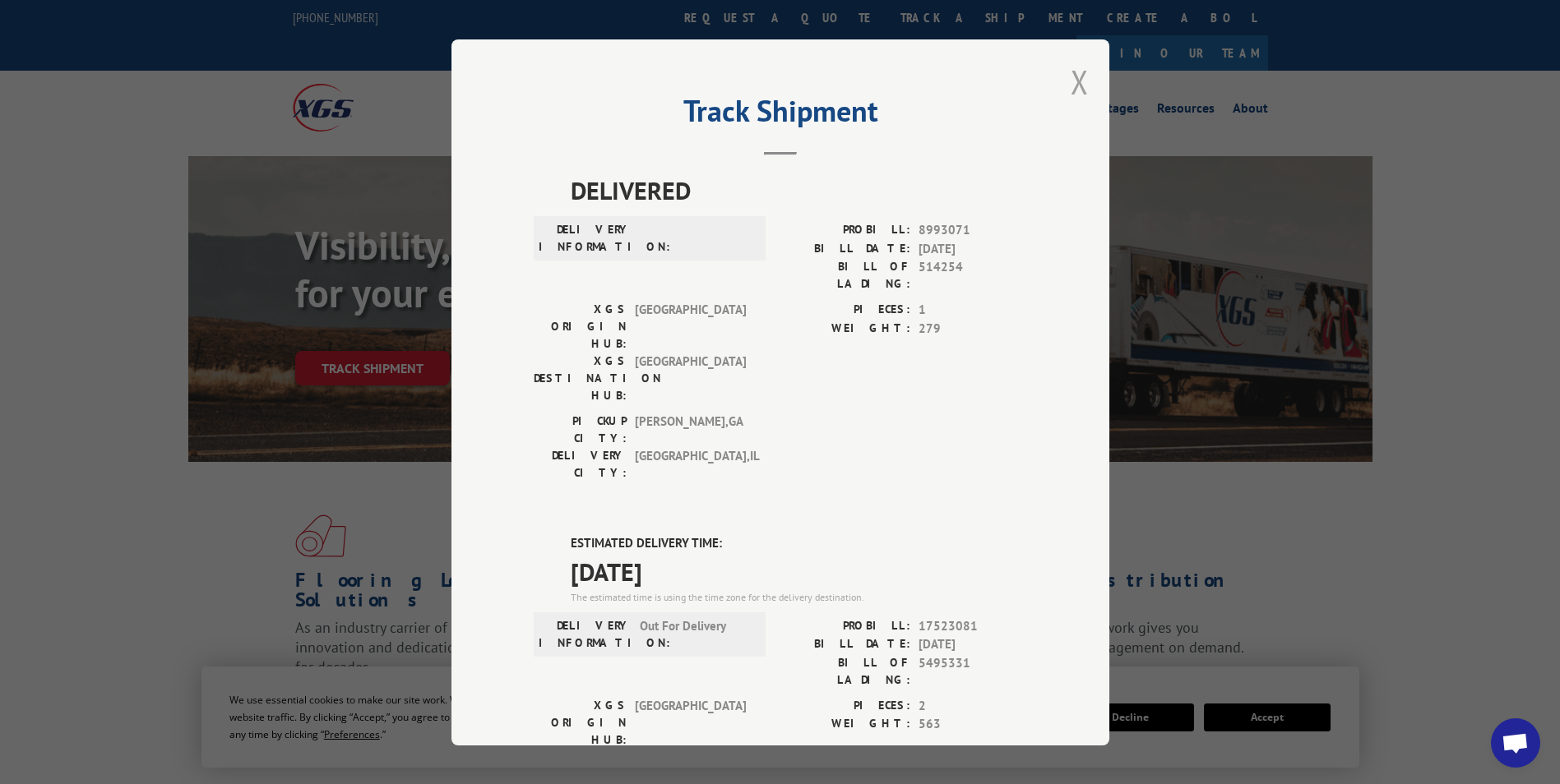
click at [1071, 85] on button "Close modal" at bounding box center [1080, 82] width 18 height 44
